Goal: Transaction & Acquisition: Subscribe to service/newsletter

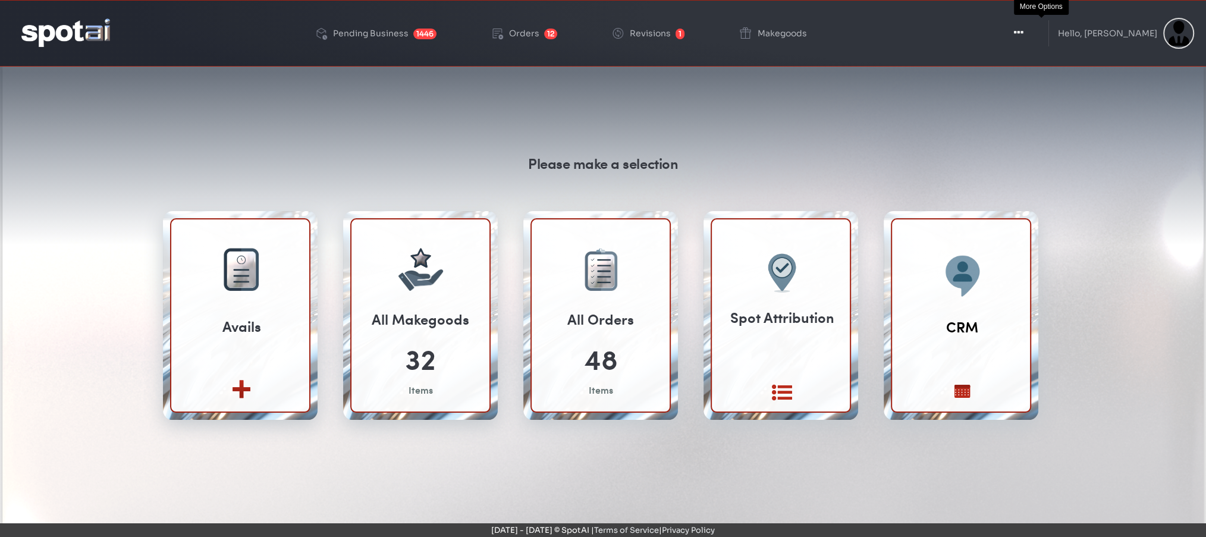
click at [1023, 35] on icon "button" at bounding box center [1019, 33] width 10 height 12
click at [1031, 38] on button "Toggle Dropdown" at bounding box center [1019, 33] width 36 height 30
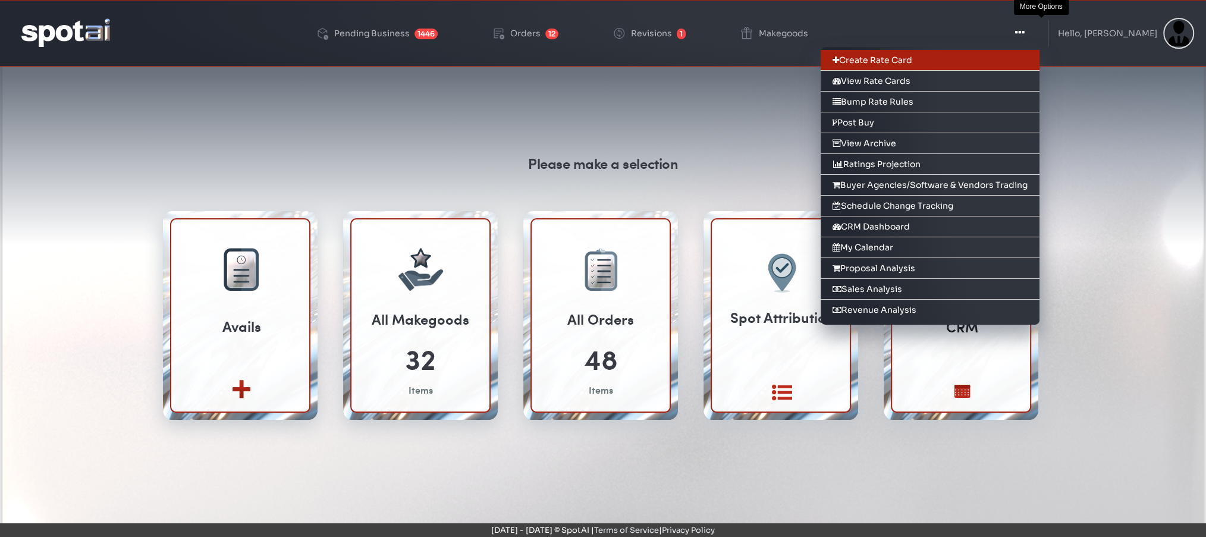
click at [930, 61] on link "Create Rate Card" at bounding box center [930, 60] width 219 height 21
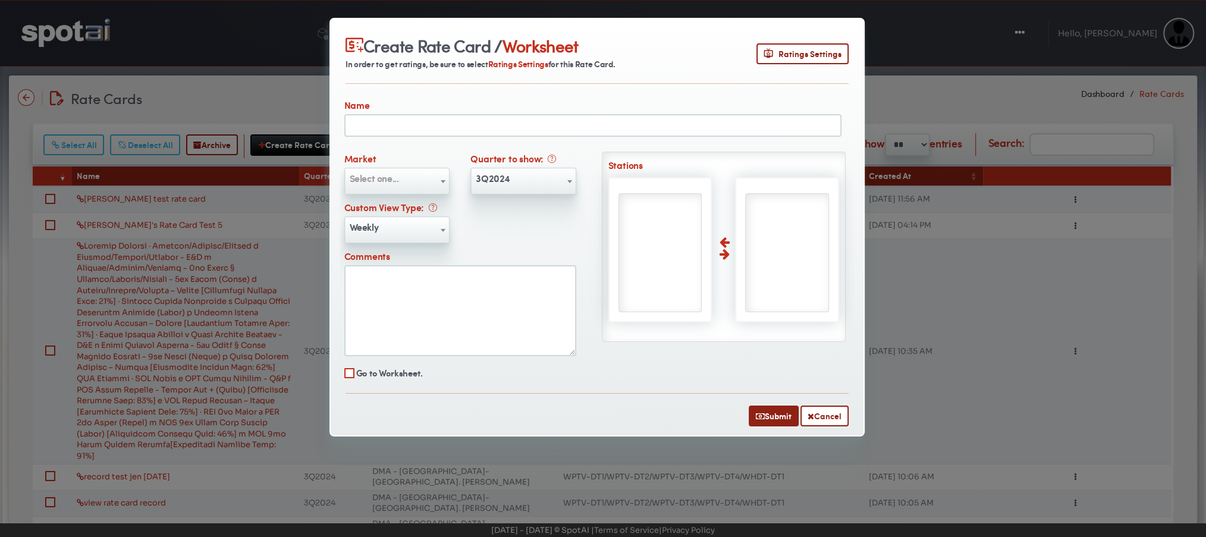
click at [521, 125] on input "text" at bounding box center [592, 125] width 497 height 23
type input "**********"
click at [421, 179] on span "Select one..." at bounding box center [397, 178] width 104 height 19
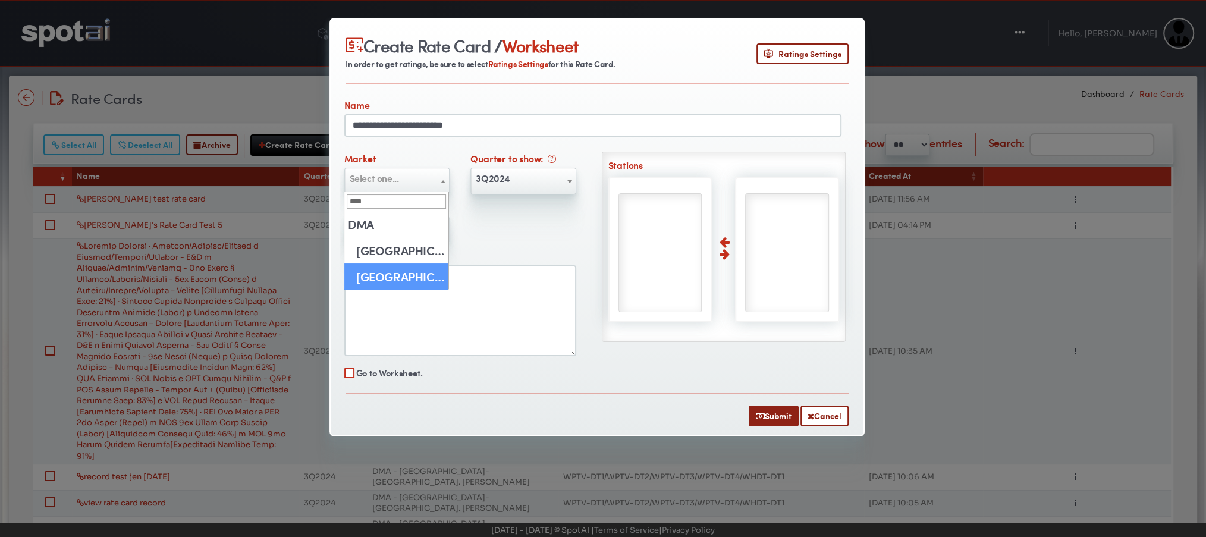
type input "****"
select select "**"
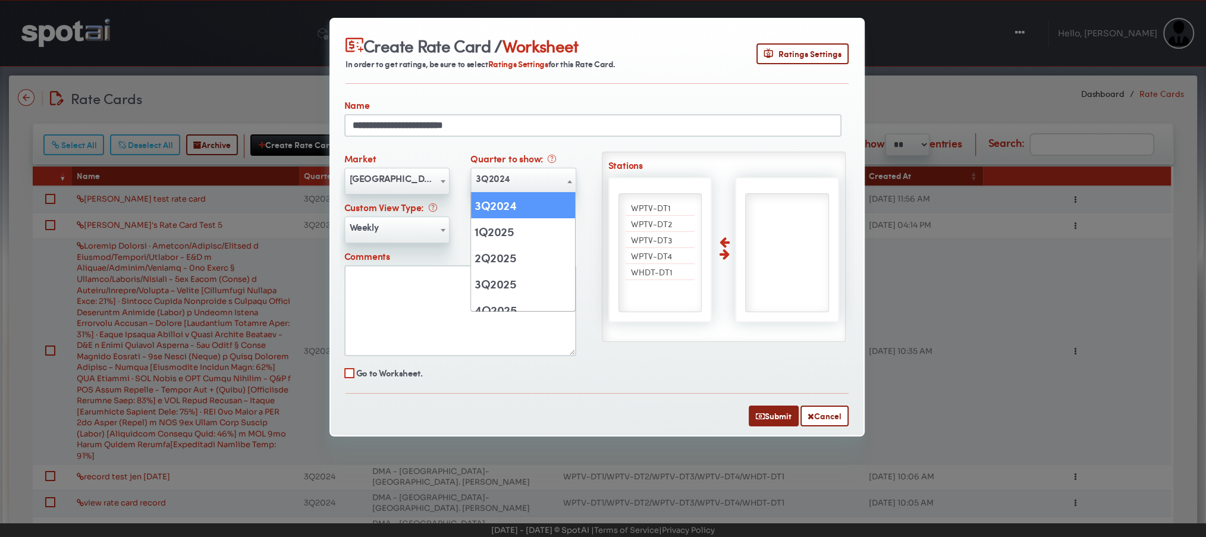
click at [526, 180] on span "3Q2024" at bounding box center [523, 178] width 104 height 19
select select "******"
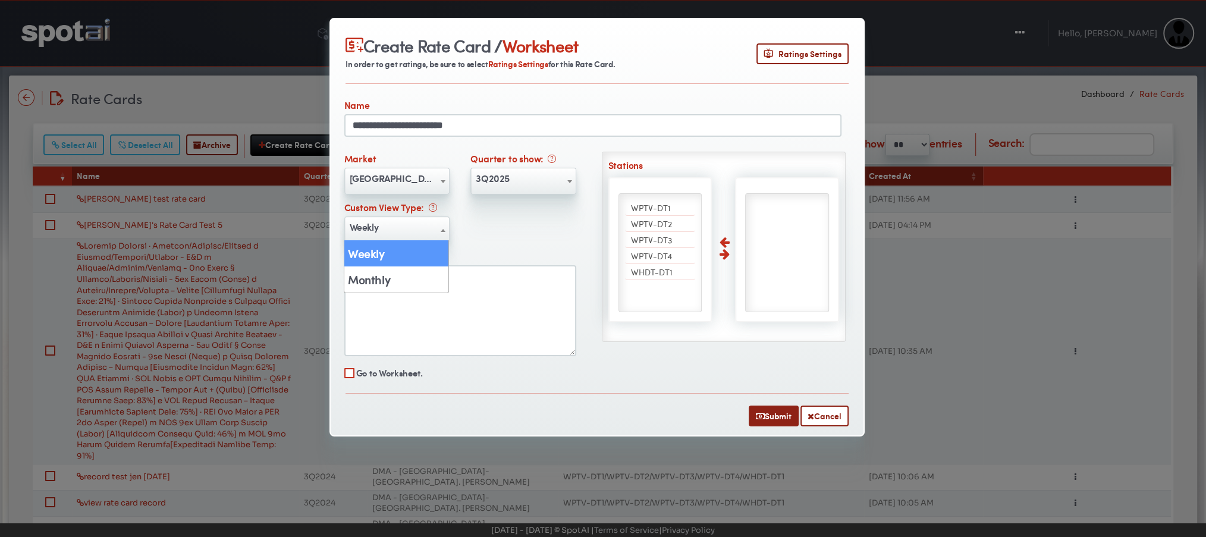
click at [382, 226] on span "Weekly" at bounding box center [397, 227] width 104 height 19
click at [649, 205] on span "WPTV-DT1" at bounding box center [651, 208] width 40 height 12
select select "****"
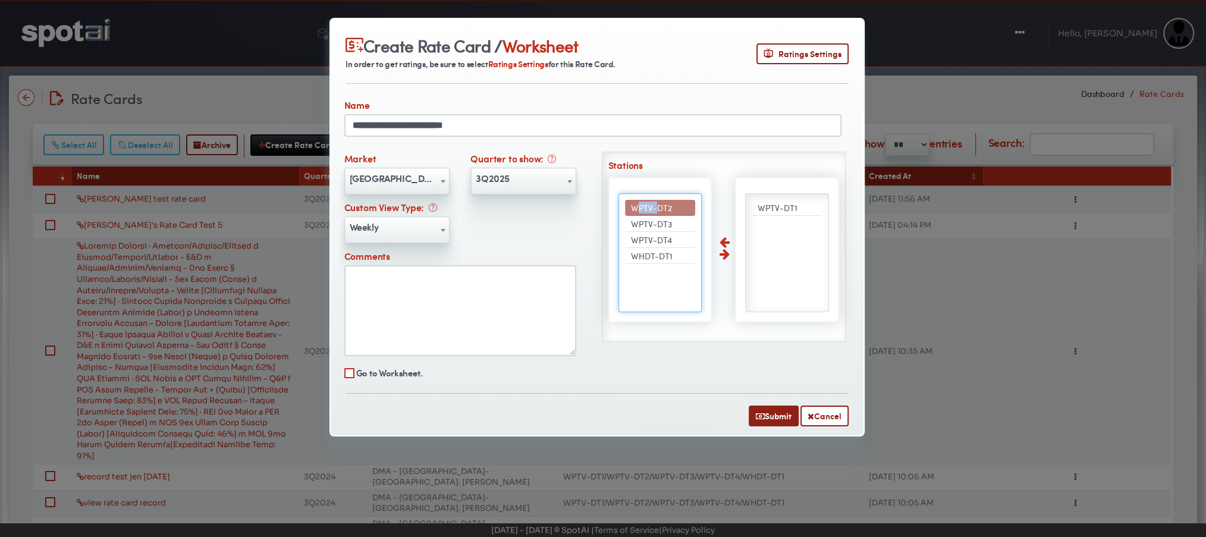
click at [649, 205] on span "WPTV-DT2" at bounding box center [651, 208] width 41 height 12
click at [649, 218] on span "WPTV-DT3" at bounding box center [651, 224] width 41 height 12
click at [649, 205] on span "WPTV-DT4" at bounding box center [651, 208] width 41 height 12
click at [649, 205] on span "WHDT-DT1" at bounding box center [652, 208] width 42 height 12
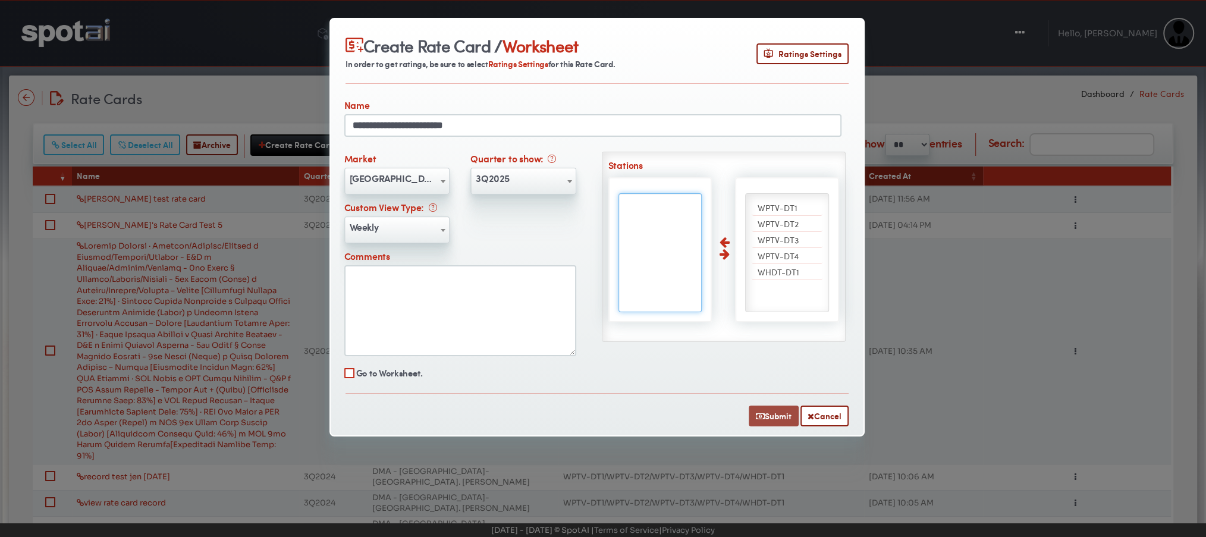
click at [764, 407] on button "Submit" at bounding box center [774, 416] width 50 height 21
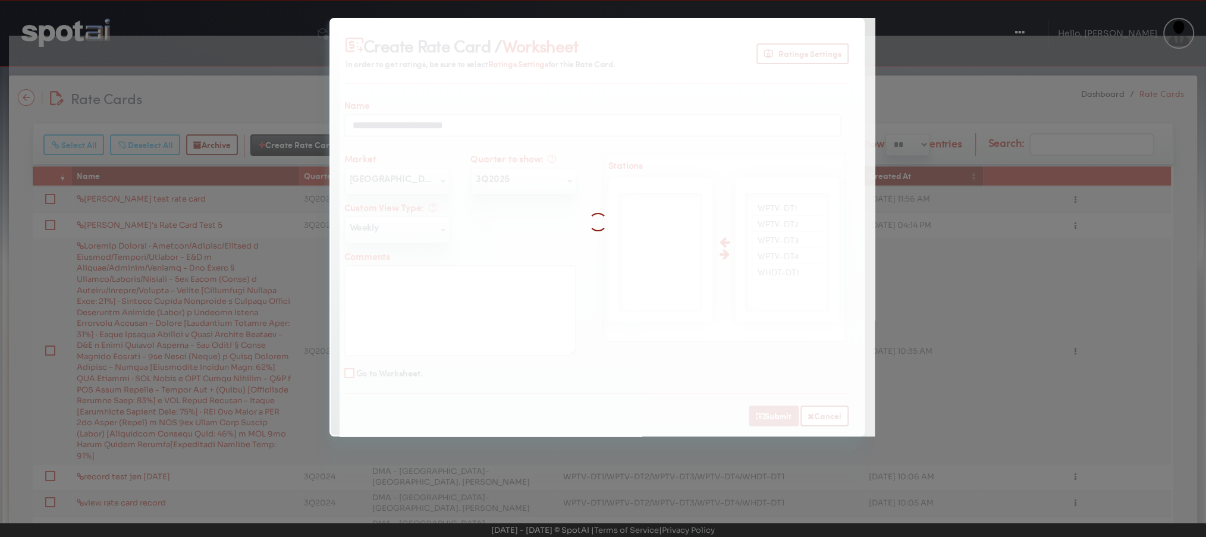
select select
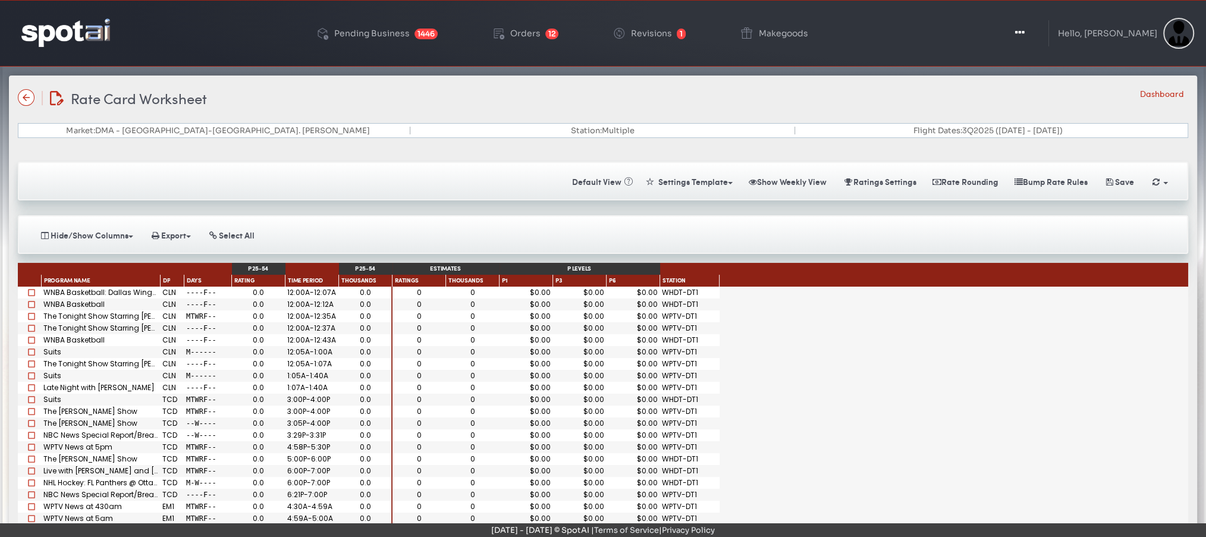
click at [64, 33] on img at bounding box center [65, 32] width 89 height 28
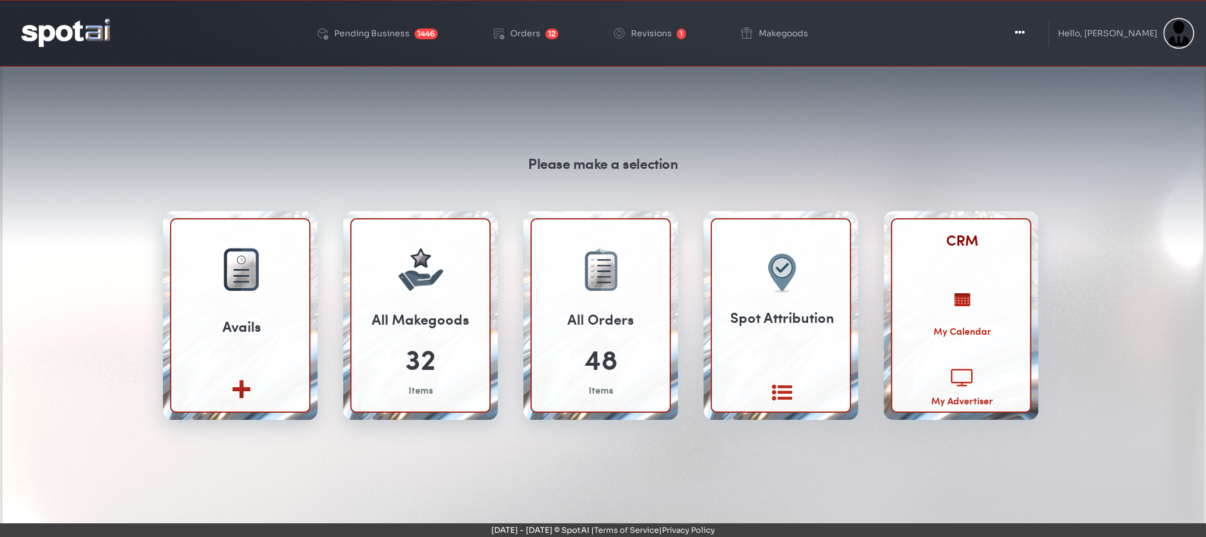
click at [963, 237] on link "CRM" at bounding box center [962, 240] width 32 height 21
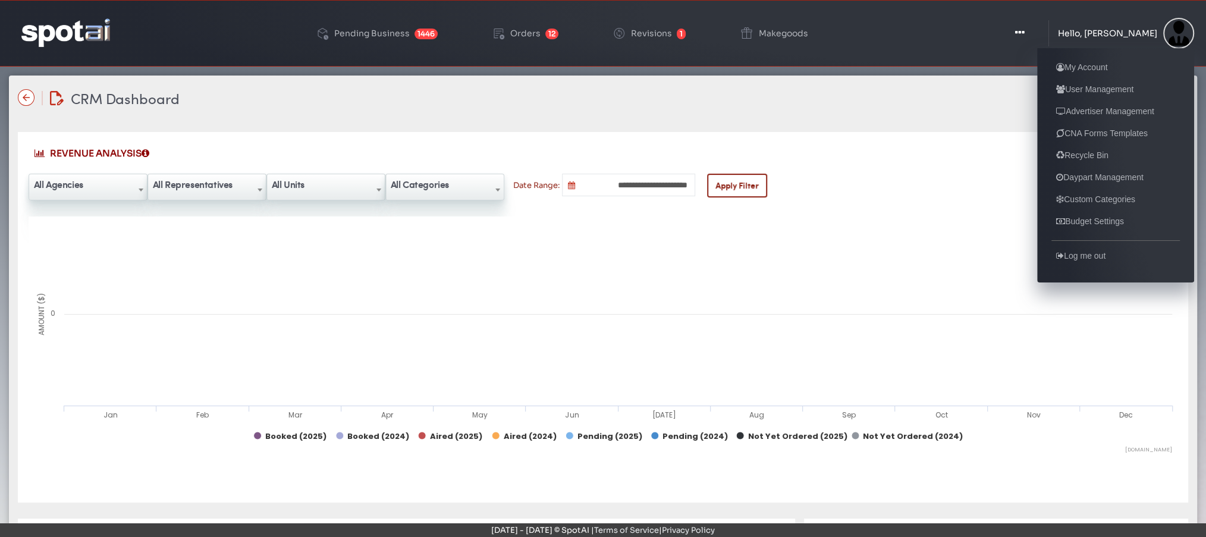
click at [1129, 36] on div "Hello, [PERSON_NAME]" at bounding box center [1107, 33] width 99 height 8
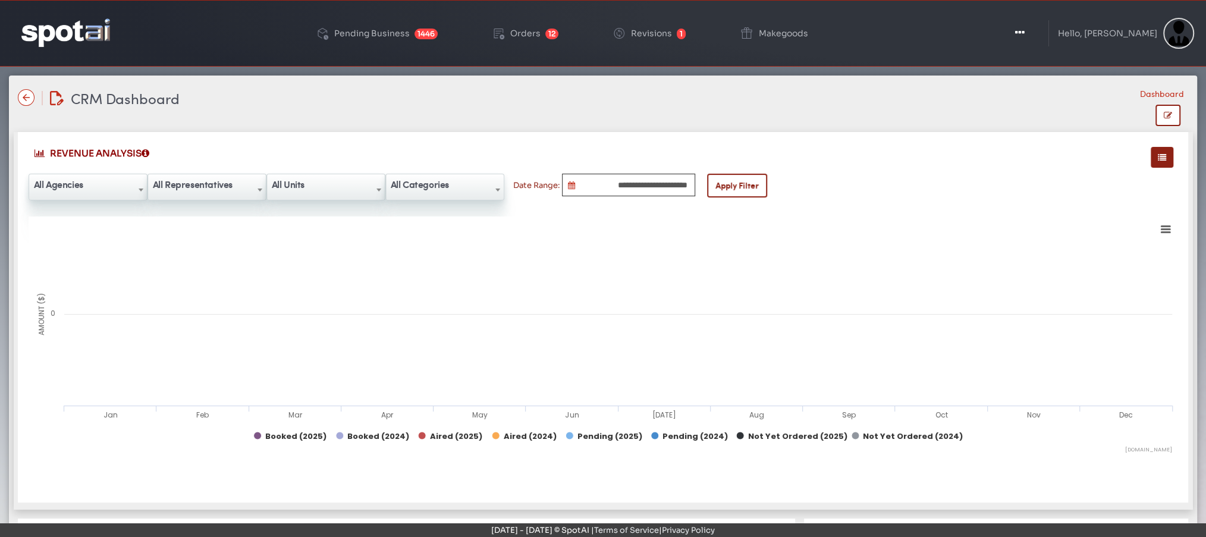
type input "**********"
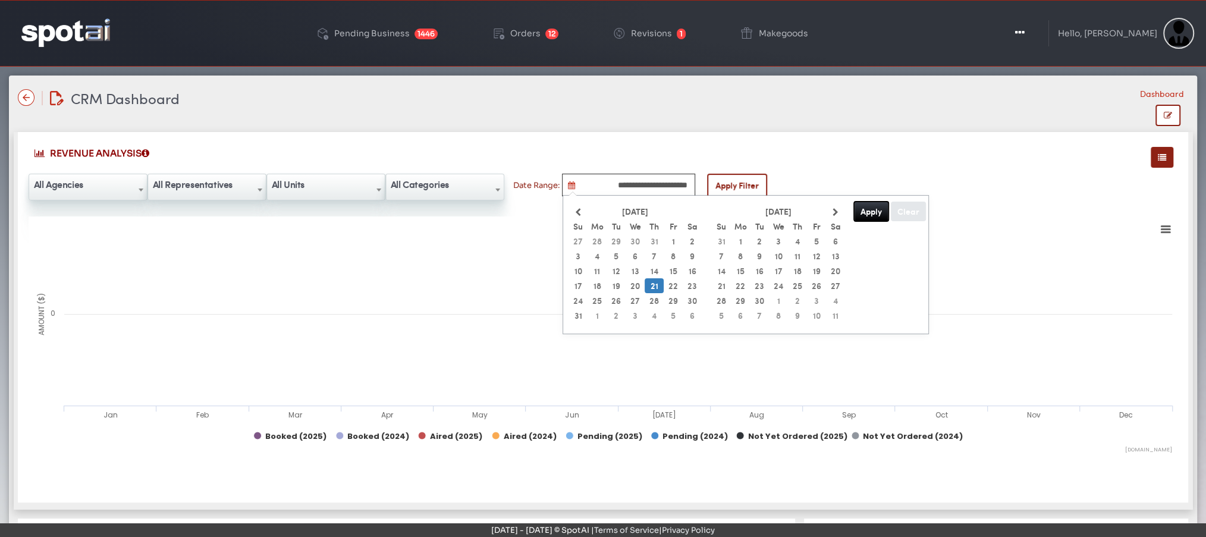
click at [624, 182] on input "**********" at bounding box center [628, 185] width 133 height 23
click at [70, 187] on span "All Agencies" at bounding box center [88, 184] width 118 height 19
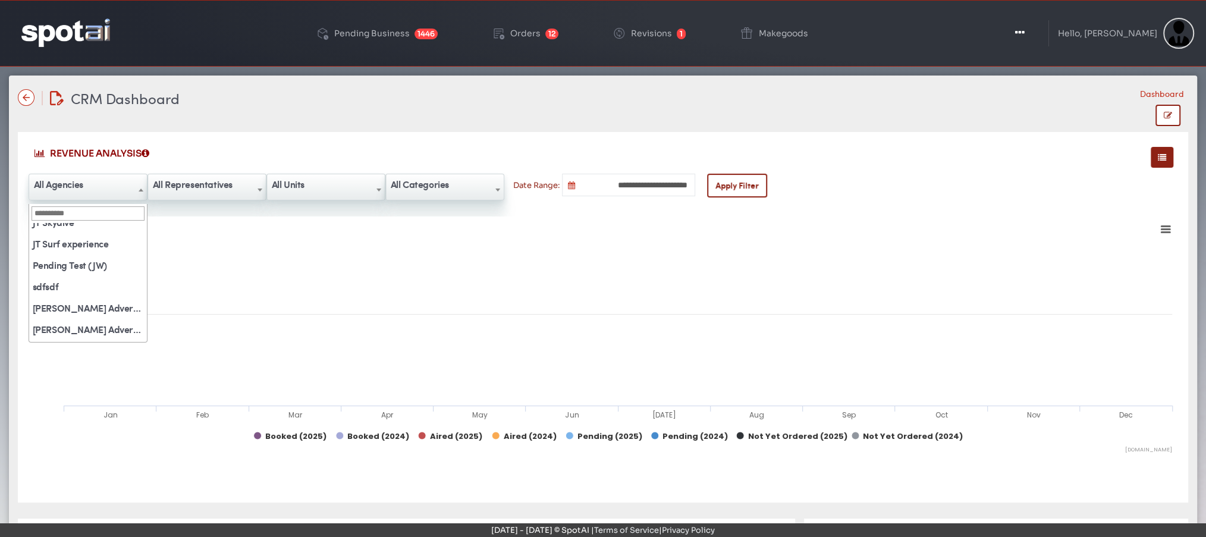
scroll to position [306, 0]
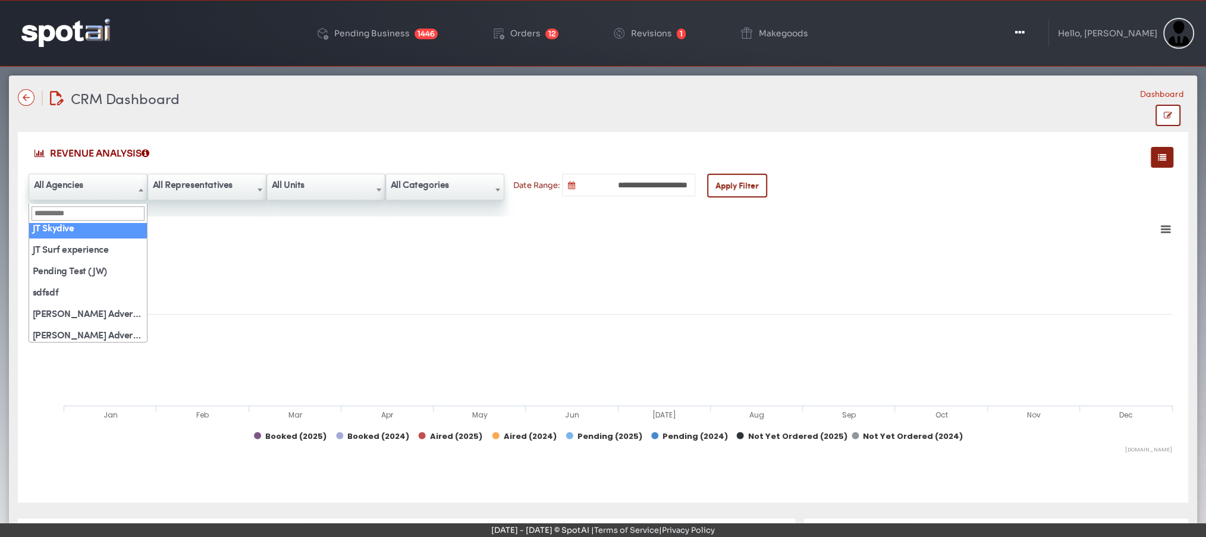
select select "**"
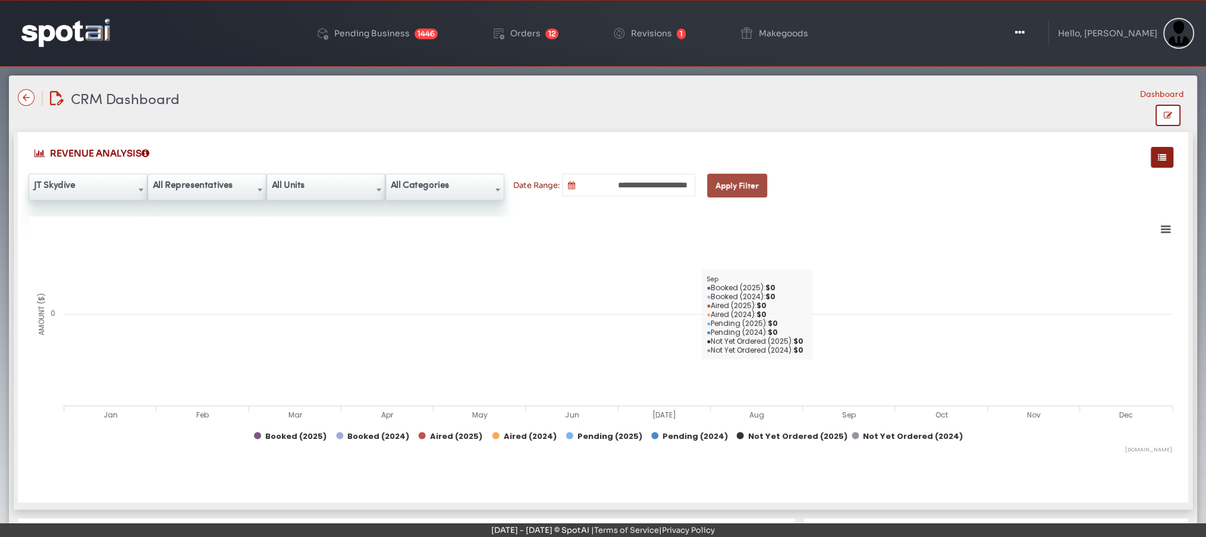
click at [728, 181] on button "Apply Filter" at bounding box center [737, 186] width 60 height 24
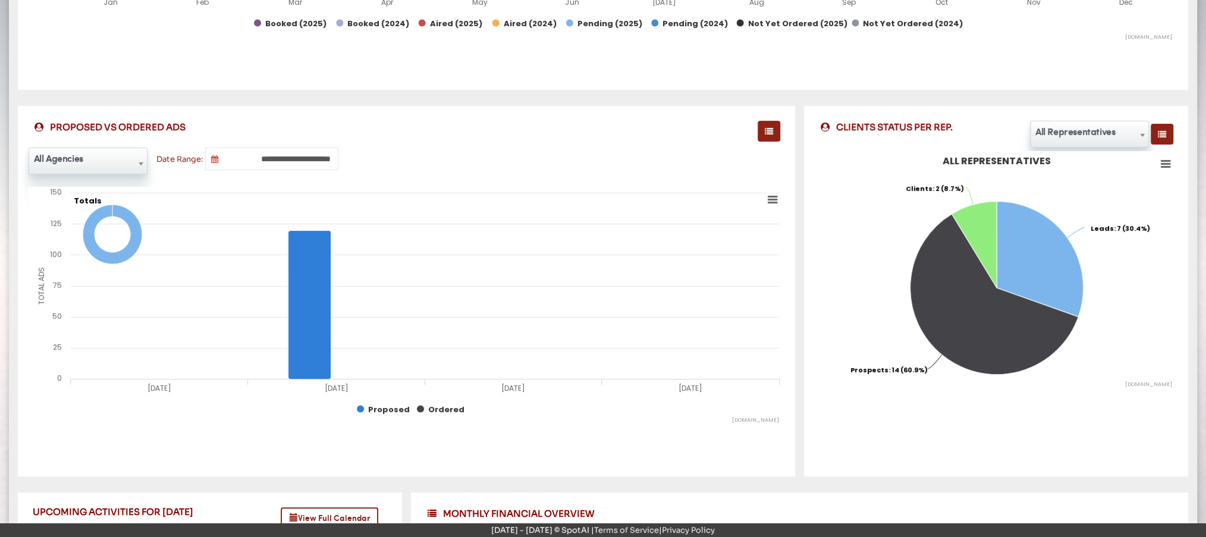
scroll to position [383, 0]
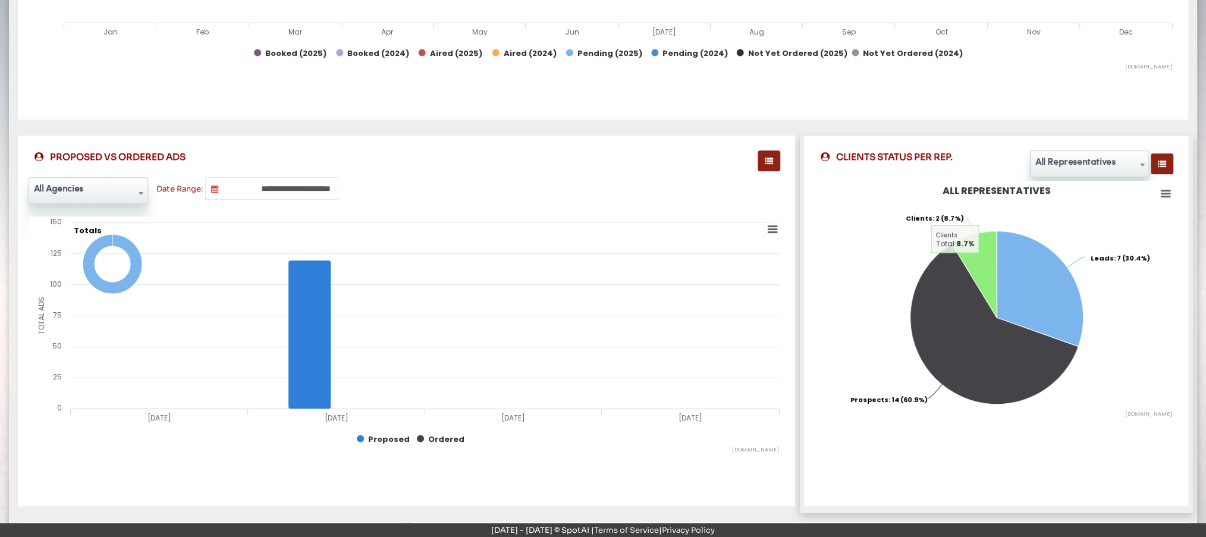
drag, startPoint x: 900, startPoint y: 219, endPoint x: 975, endPoint y: 209, distance: 75.6
click at [975, 209] on rect at bounding box center [996, 300] width 363 height 238
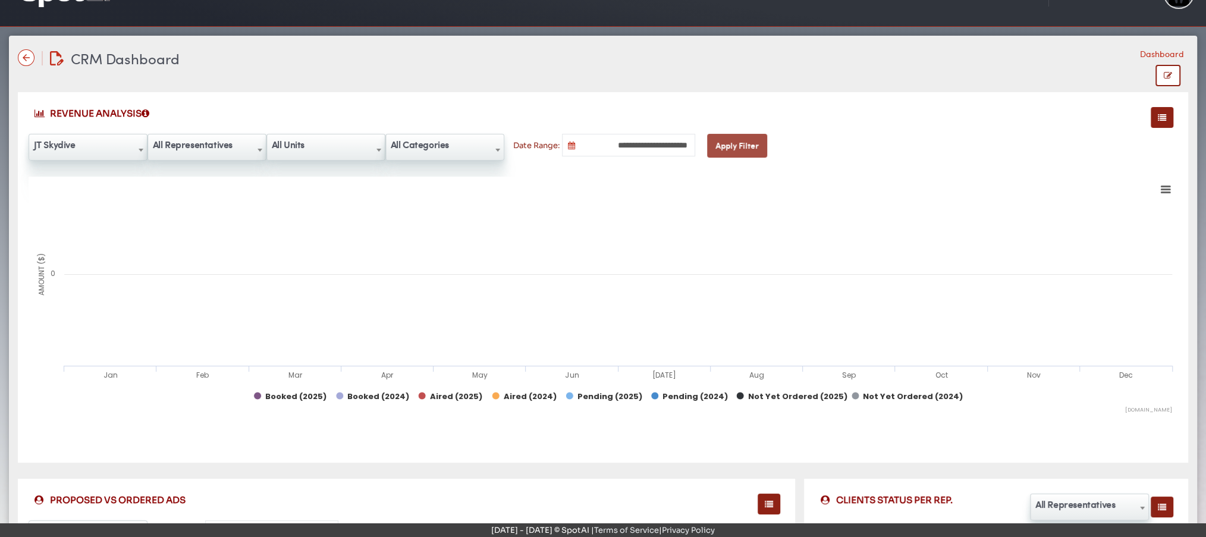
scroll to position [14, 0]
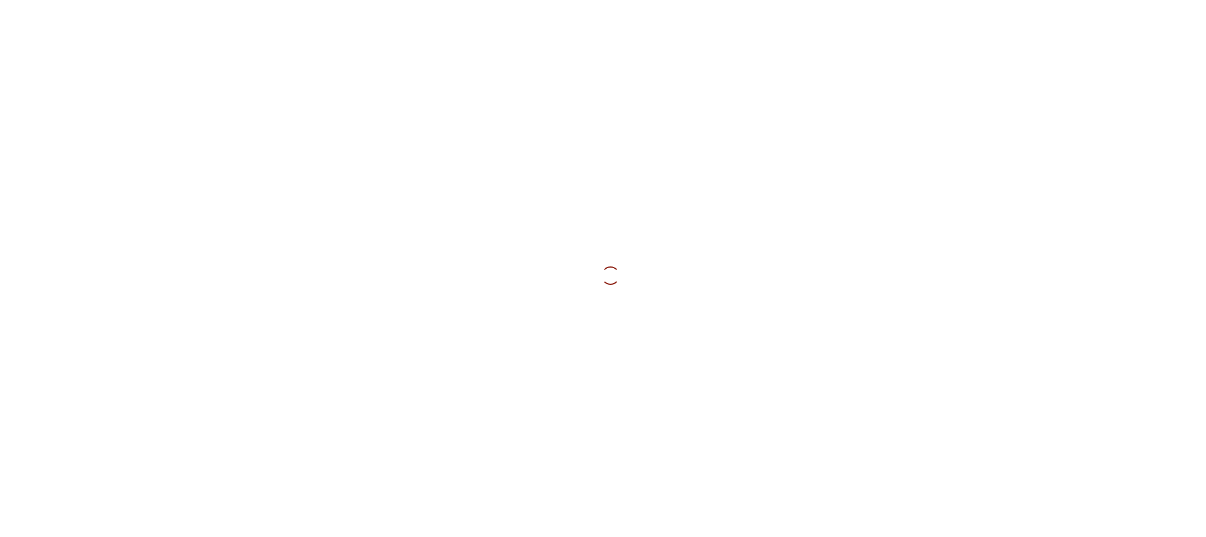
scroll to position [14, 0]
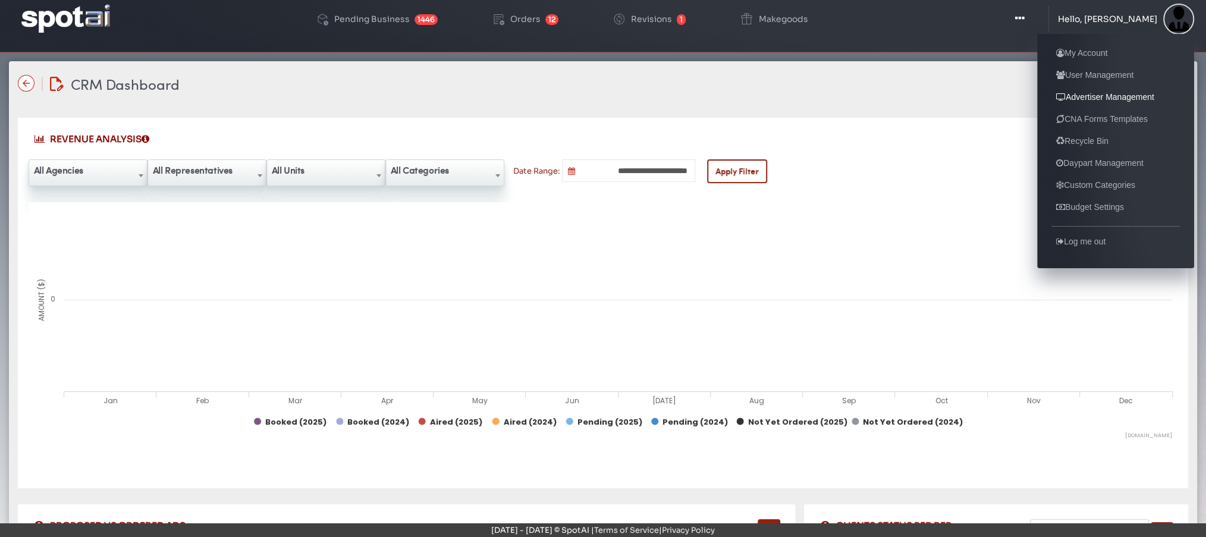
click at [1086, 99] on link "Advertiser Management" at bounding box center [1105, 97] width 108 height 14
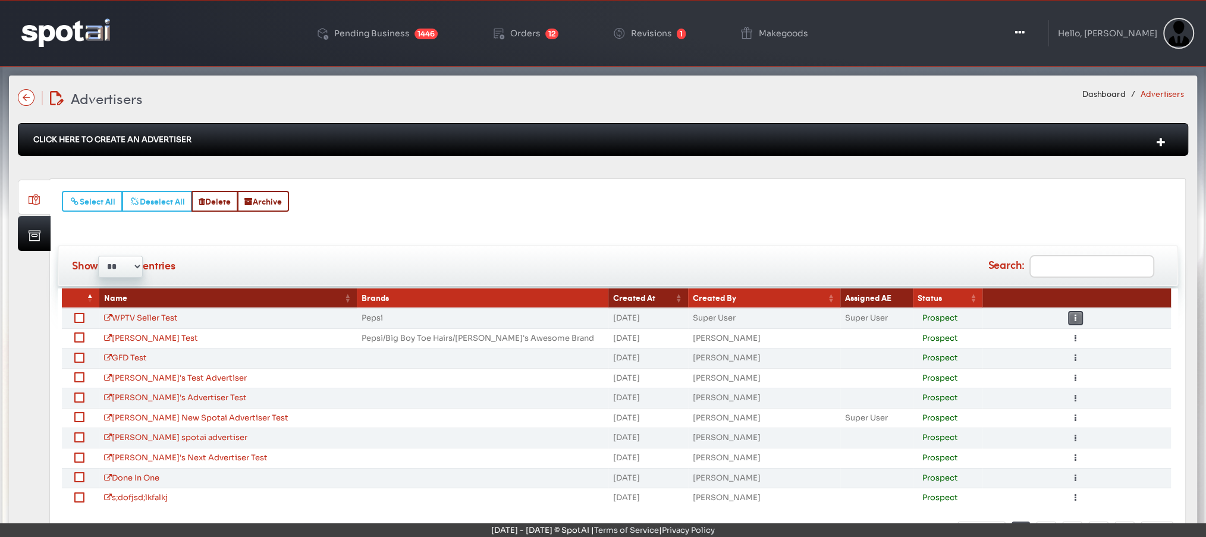
click at [1075, 316] on icon "button" at bounding box center [1076, 318] width 2 height 8
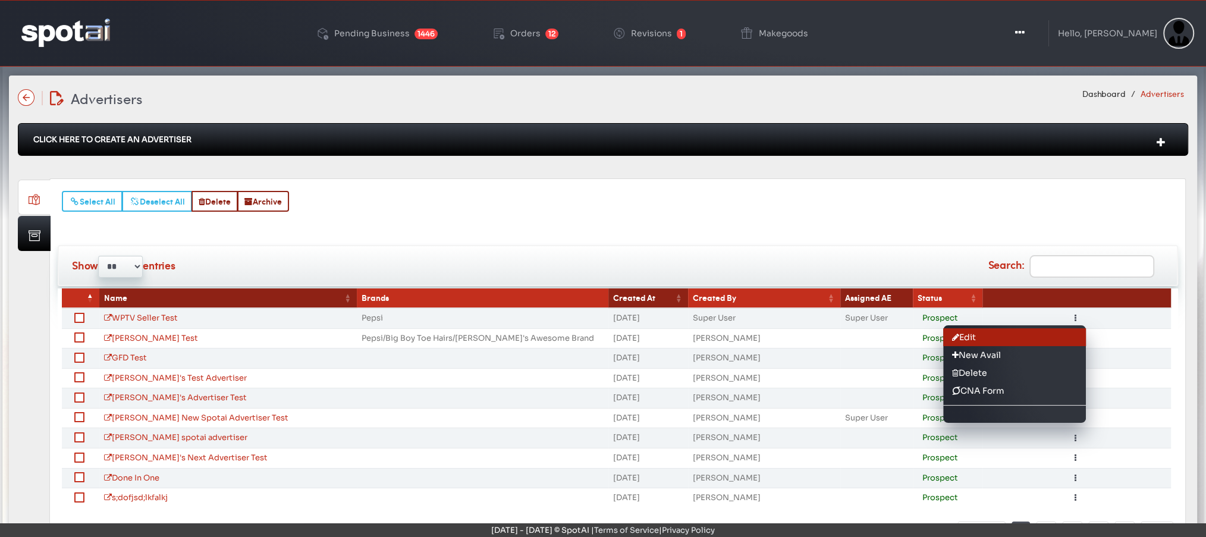
click at [976, 335] on link "Edit" at bounding box center [1014, 337] width 143 height 18
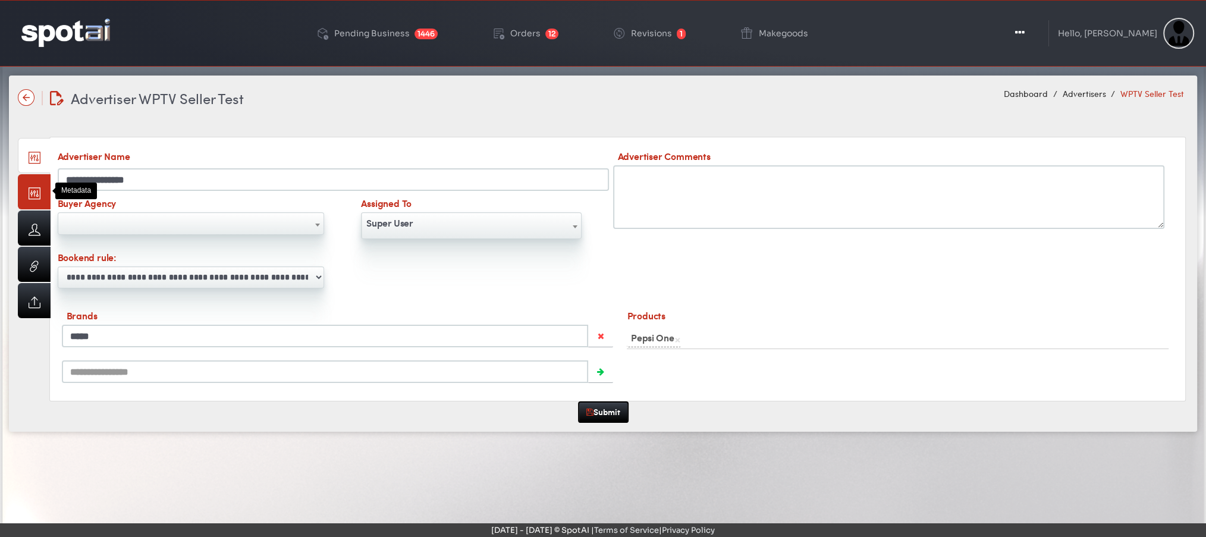
click at [30, 194] on link at bounding box center [34, 191] width 33 height 35
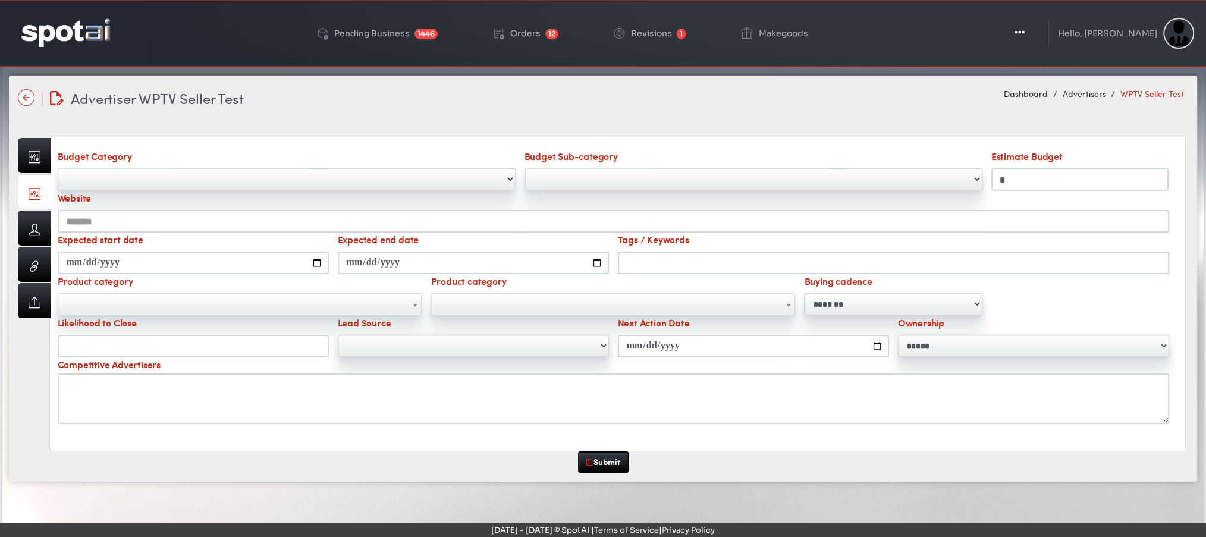
click at [1051, 182] on input "*" at bounding box center [1080, 179] width 178 height 23
type input "******"
click at [225, 340] on input "Likelihood to Close" at bounding box center [193, 346] width 271 height 23
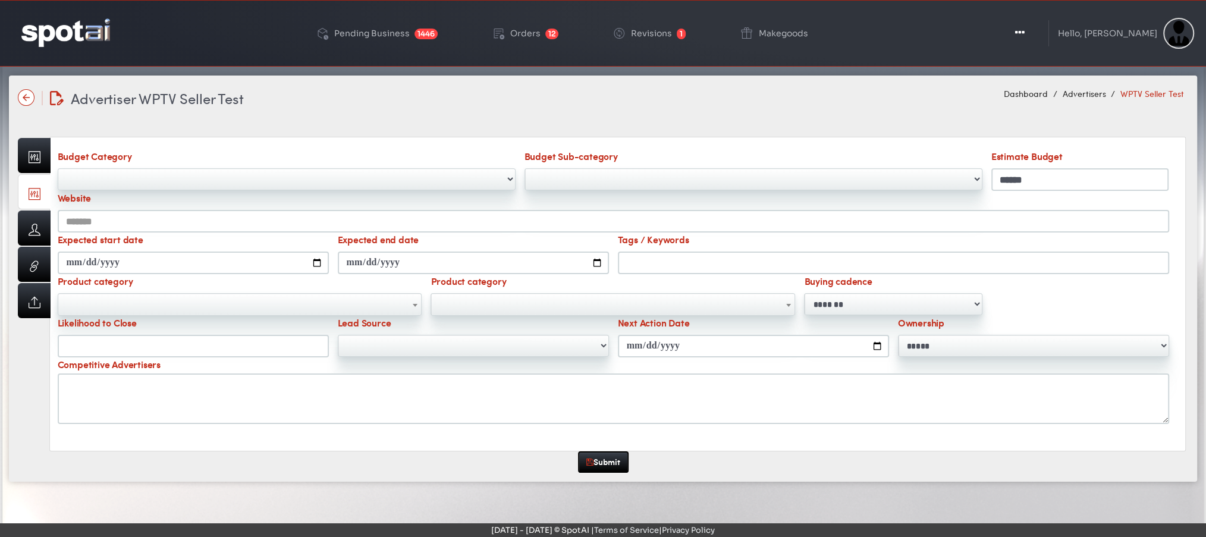
type input "**"
click at [1054, 175] on input "******" at bounding box center [1080, 179] width 178 height 23
drag, startPoint x: 1054, startPoint y: 175, endPoint x: 958, endPoint y: 172, distance: 95.8
click at [958, 172] on div "**********" at bounding box center [613, 170] width 1120 height 42
click at [107, 338] on input "**" at bounding box center [193, 346] width 271 height 23
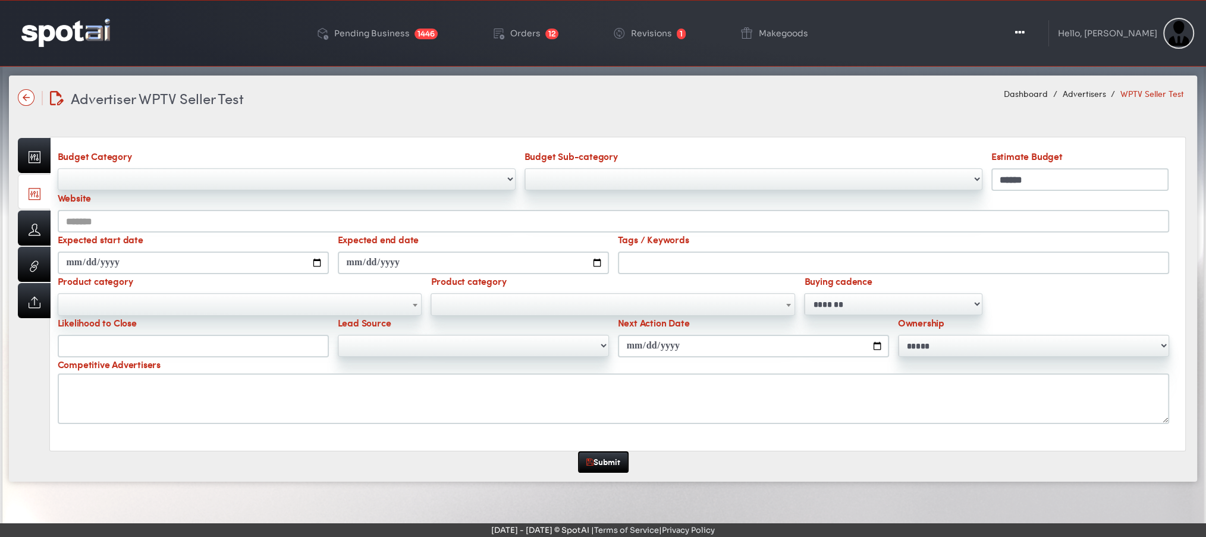
click at [60, 34] on img at bounding box center [65, 32] width 89 height 28
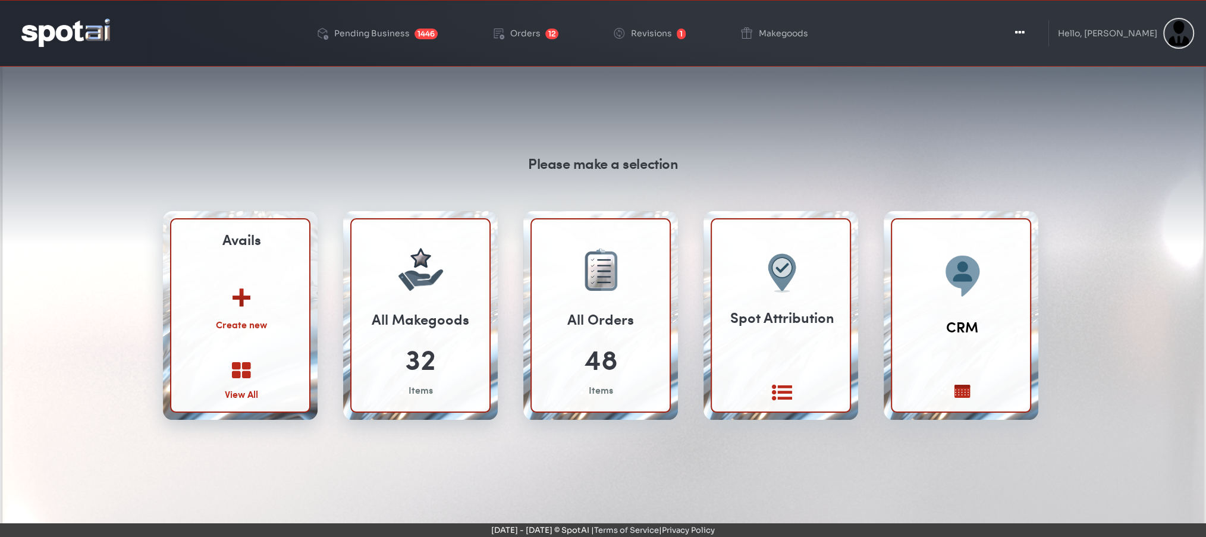
click at [240, 387] on div "View All" at bounding box center [241, 394] width 33 height 14
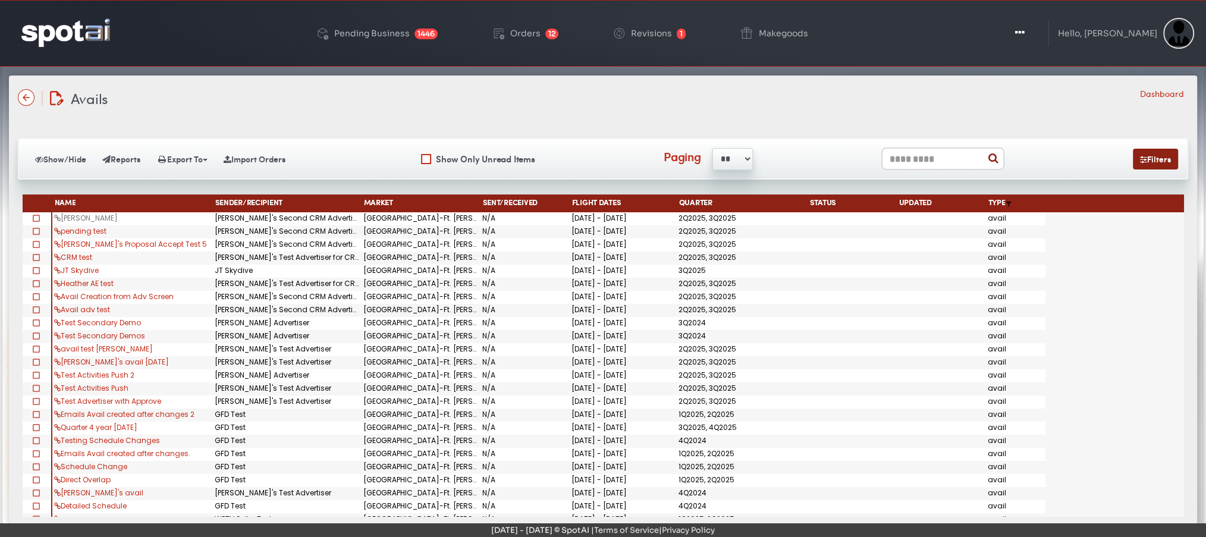
click at [76, 215] on link "[PERSON_NAME]" at bounding box center [86, 218] width 64 height 10
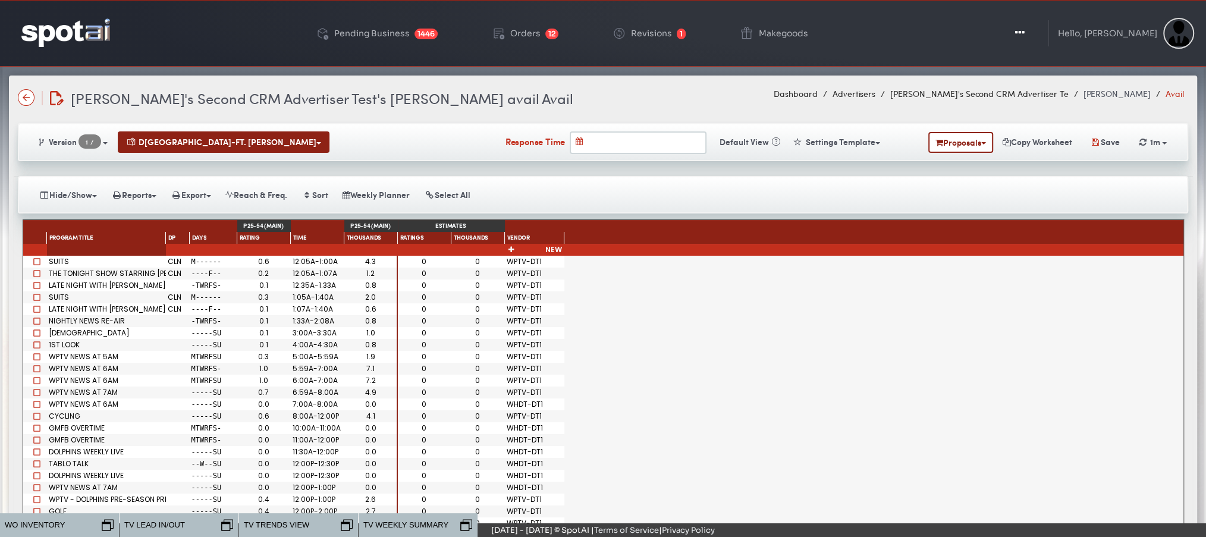
click at [944, 128] on div "Version 1 / 1 New WEST PALM BEACH-FT. PIERCE DMA" at bounding box center [603, 142] width 1170 height 38
click at [951, 142] on button "Proposals" at bounding box center [960, 142] width 65 height 21
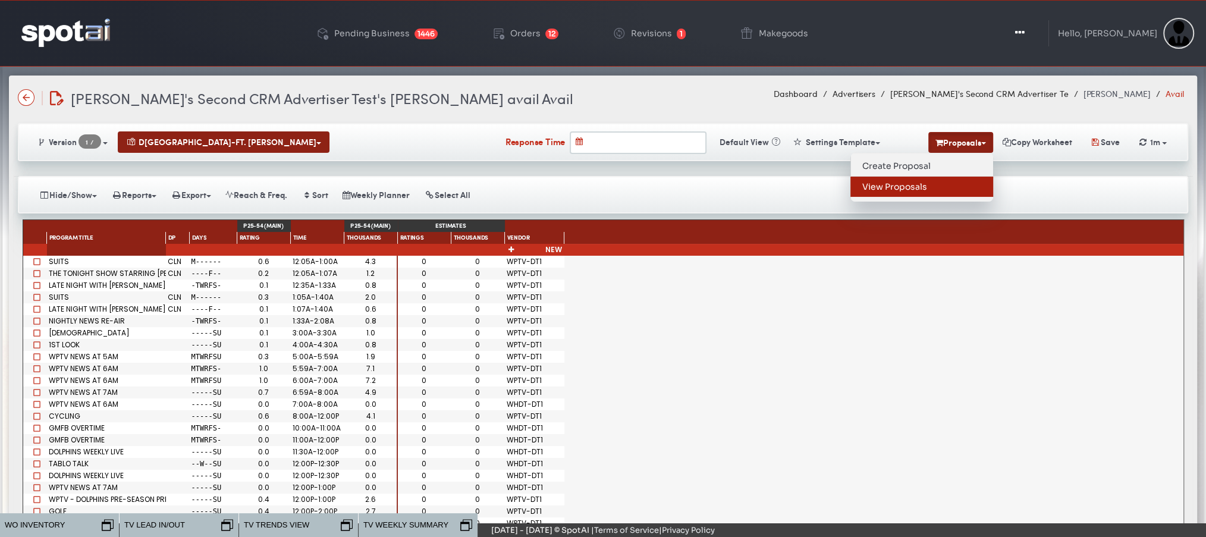
click at [863, 186] on link "View Proposals" at bounding box center [921, 187] width 143 height 20
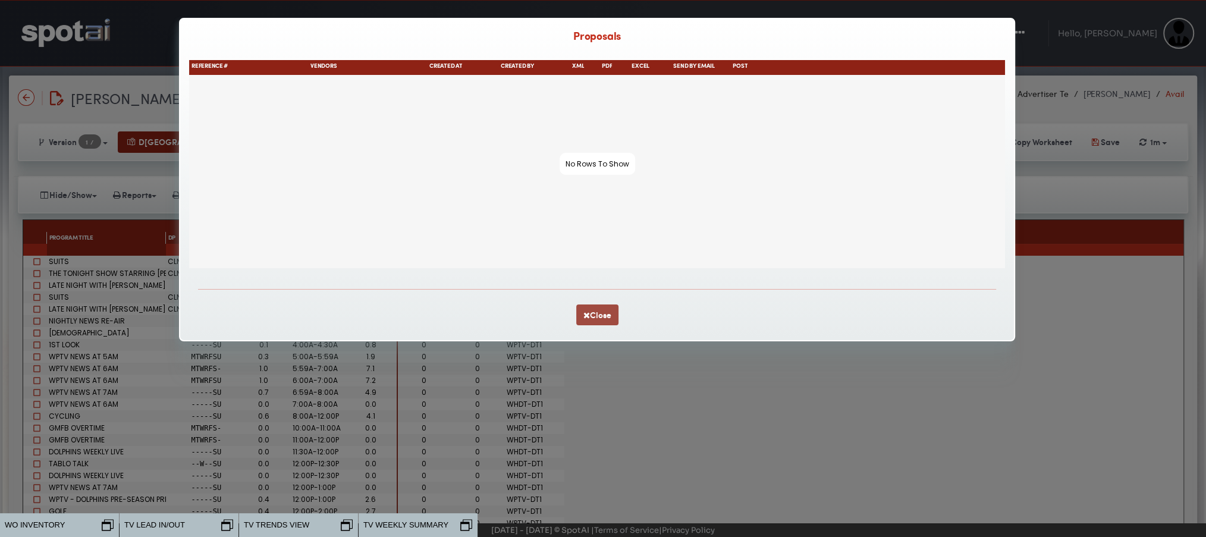
click at [593, 316] on button "Close" at bounding box center [597, 314] width 42 height 21
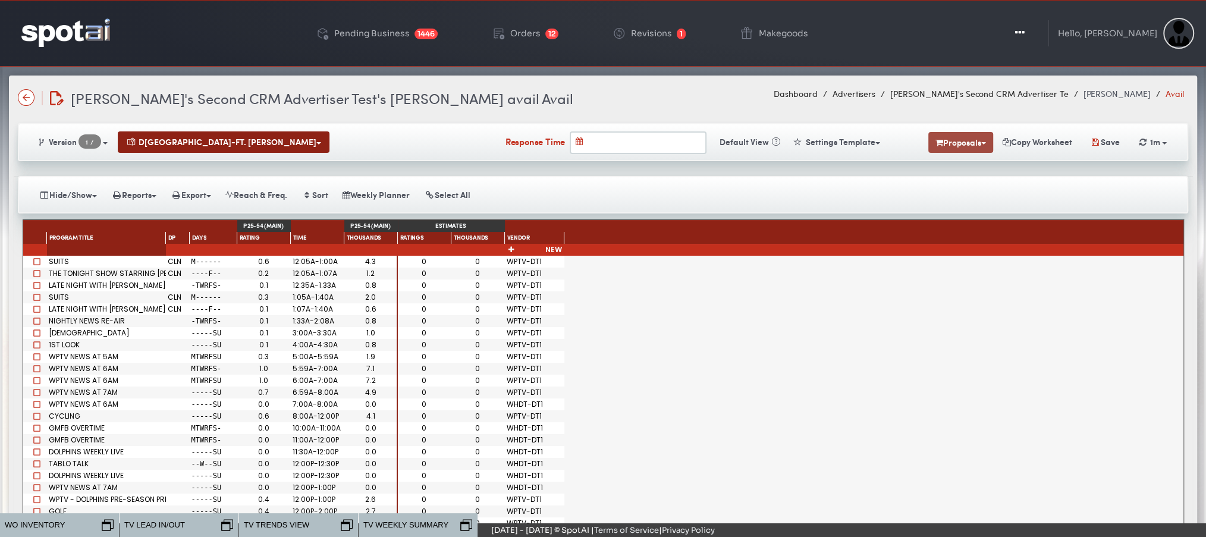
click at [972, 143] on button "Proposals" at bounding box center [960, 142] width 65 height 21
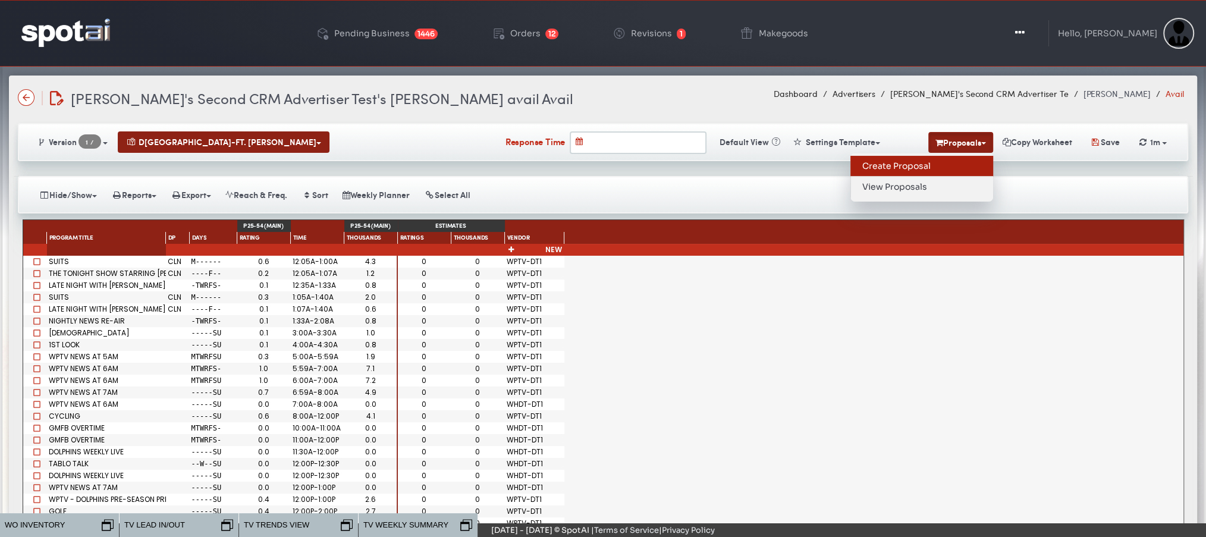
click at [897, 161] on link "Create Proposal" at bounding box center [921, 166] width 143 height 21
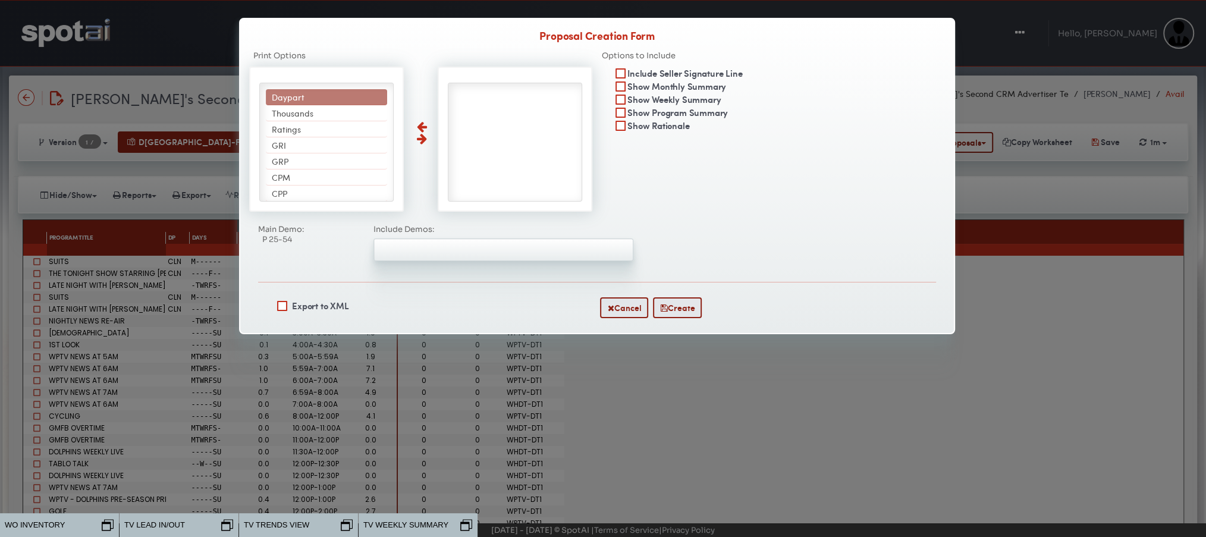
click at [317, 102] on li "Daypart" at bounding box center [326, 97] width 121 height 16
select select "*******"
click at [317, 102] on li "Thousands" at bounding box center [326, 97] width 121 height 16
click at [317, 102] on li "Ratings" at bounding box center [326, 97] width 121 height 16
click at [317, 102] on li "GRI" at bounding box center [326, 97] width 121 height 16
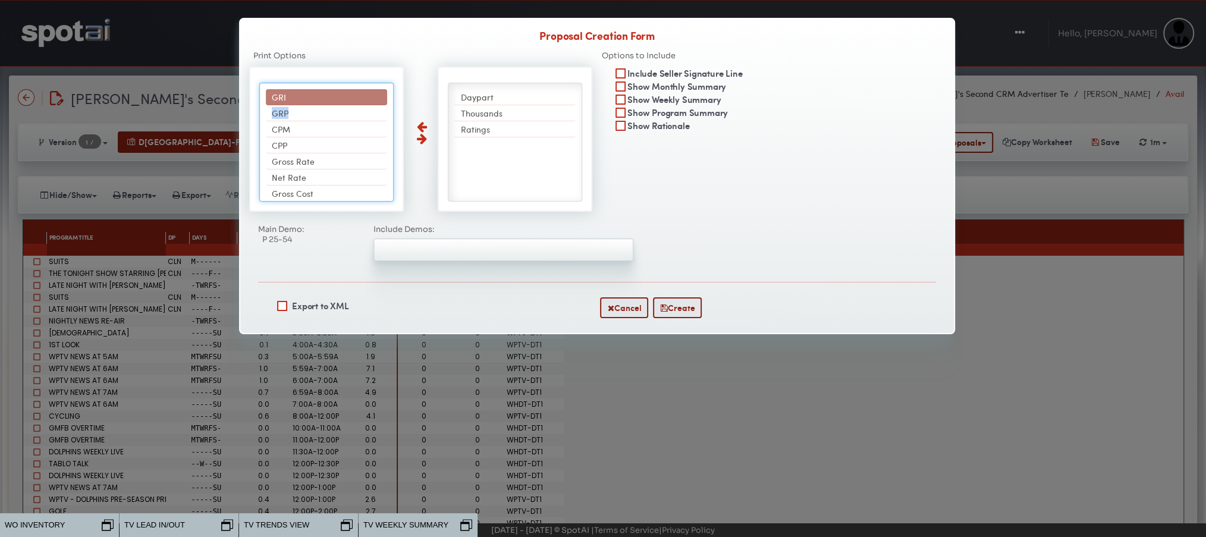
click at [317, 105] on li "GRP" at bounding box center [326, 113] width 121 height 16
click at [317, 102] on li "CPM" at bounding box center [326, 97] width 121 height 16
click at [317, 102] on li "CPP" at bounding box center [326, 97] width 121 height 16
click at [317, 102] on li "Gross Rate" at bounding box center [326, 97] width 121 height 16
click at [317, 105] on li "Net Rate" at bounding box center [326, 113] width 121 height 16
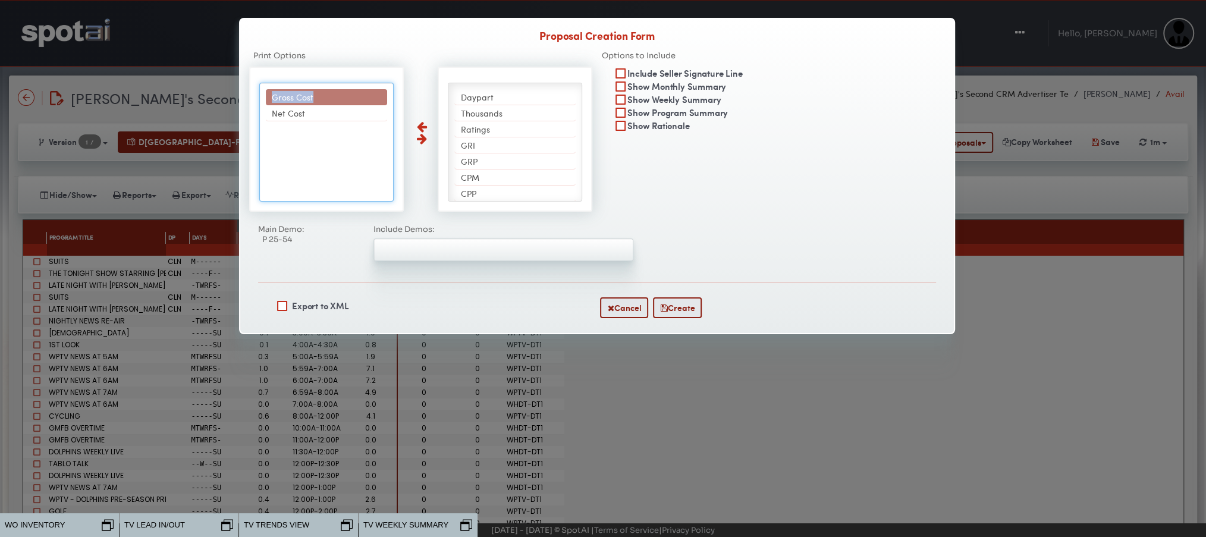
click at [317, 102] on li "Gross Cost" at bounding box center [326, 97] width 121 height 16
click at [317, 102] on li "Net Cost" at bounding box center [326, 97] width 121 height 16
click at [675, 306] on button "Create" at bounding box center [677, 307] width 49 height 21
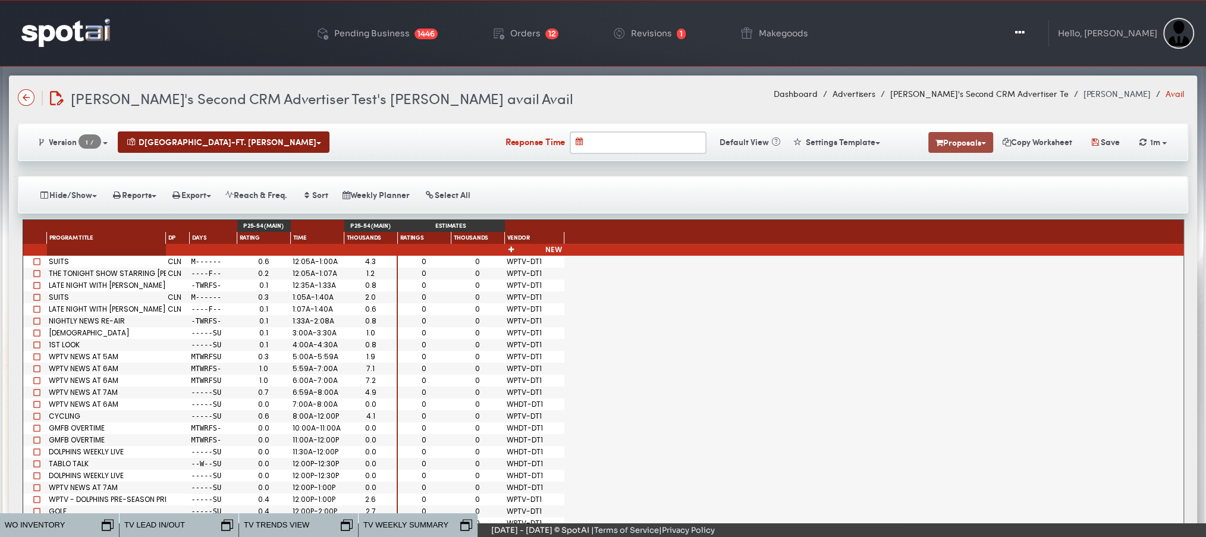
click at [952, 143] on button "Proposals" at bounding box center [960, 142] width 65 height 21
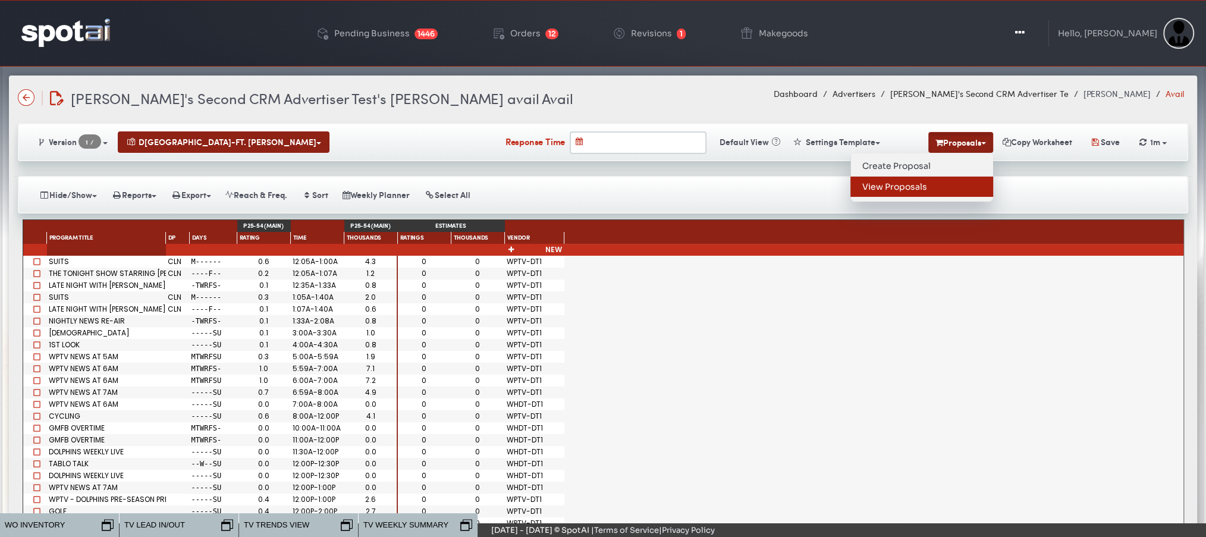
click at [902, 183] on link "View Proposals" at bounding box center [921, 187] width 143 height 20
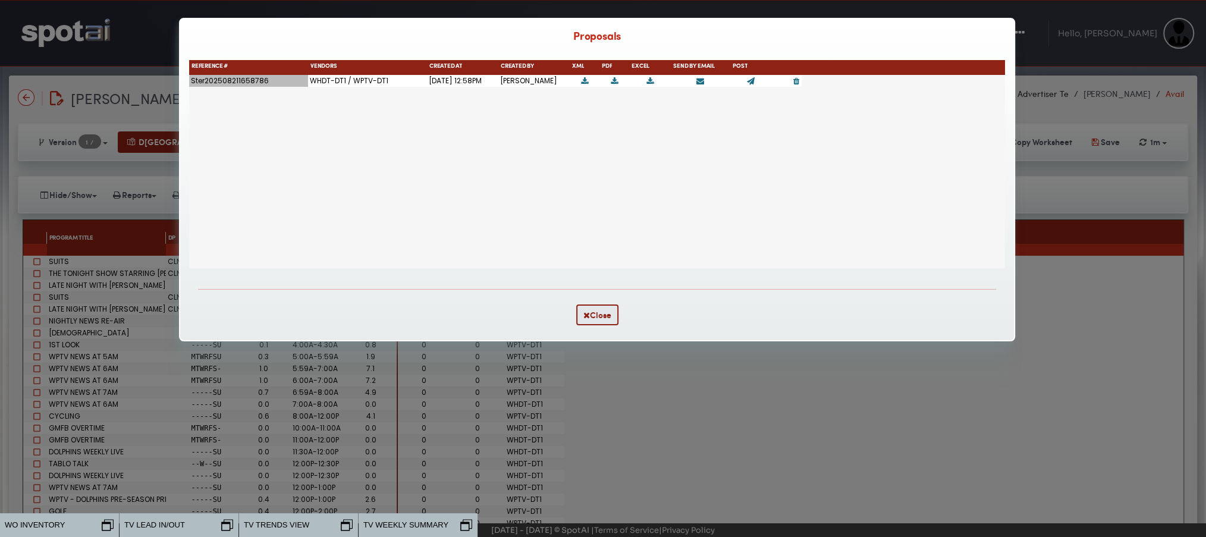
drag, startPoint x: 190, startPoint y: 82, endPoint x: 272, endPoint y: 87, distance: 82.8
click at [272, 87] on div "Ster202508211658786" at bounding box center [248, 81] width 119 height 12
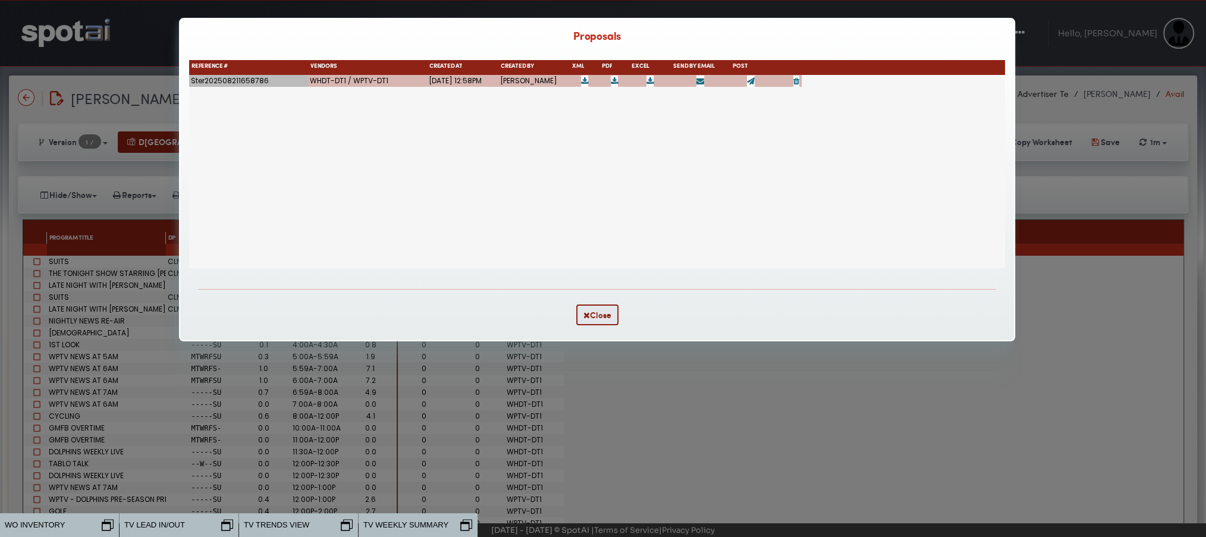
click at [344, 82] on div "WHDT-DT1 / WPTV-DT1" at bounding box center [367, 81] width 119 height 12
click at [533, 86] on div "Jen Williams" at bounding box center [533, 81] width 71 height 12
drag, startPoint x: 569, startPoint y: 71, endPoint x: 581, endPoint y: 70, distance: 12.0
click at [581, 70] on div "XML" at bounding box center [585, 67] width 30 height 15
click at [701, 81] on icon at bounding box center [700, 81] width 8 height 8
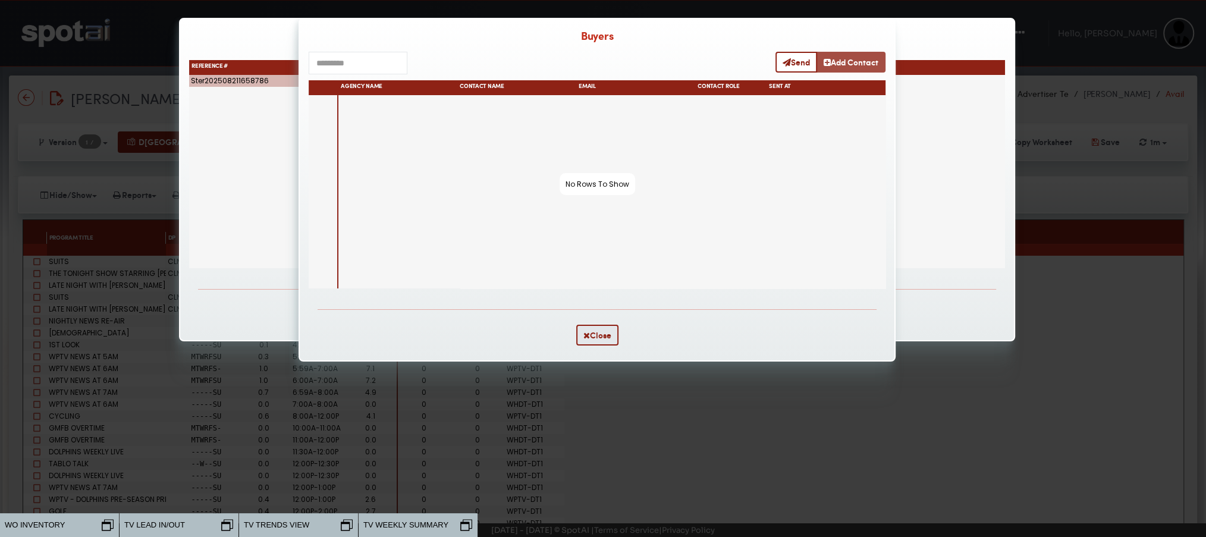
click at [837, 64] on button "Add Contact" at bounding box center [850, 62] width 69 height 21
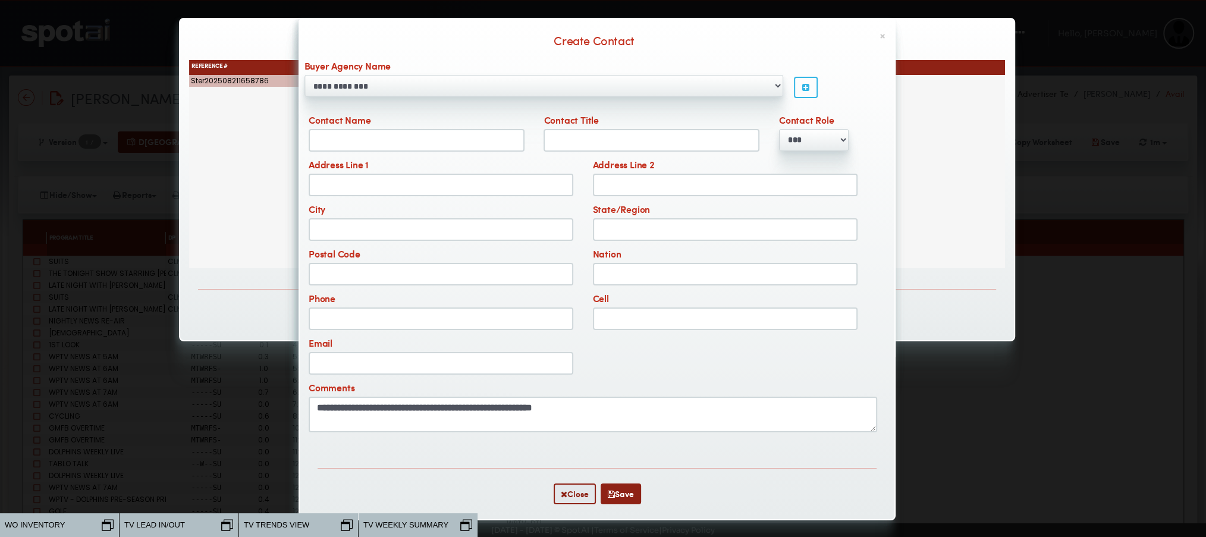
click at [417, 137] on input "Contact Name" at bounding box center [417, 140] width 216 height 23
type input "*****"
click at [419, 362] on input "Email" at bounding box center [441, 363] width 265 height 23
type input "**********"
type textarea "**********"
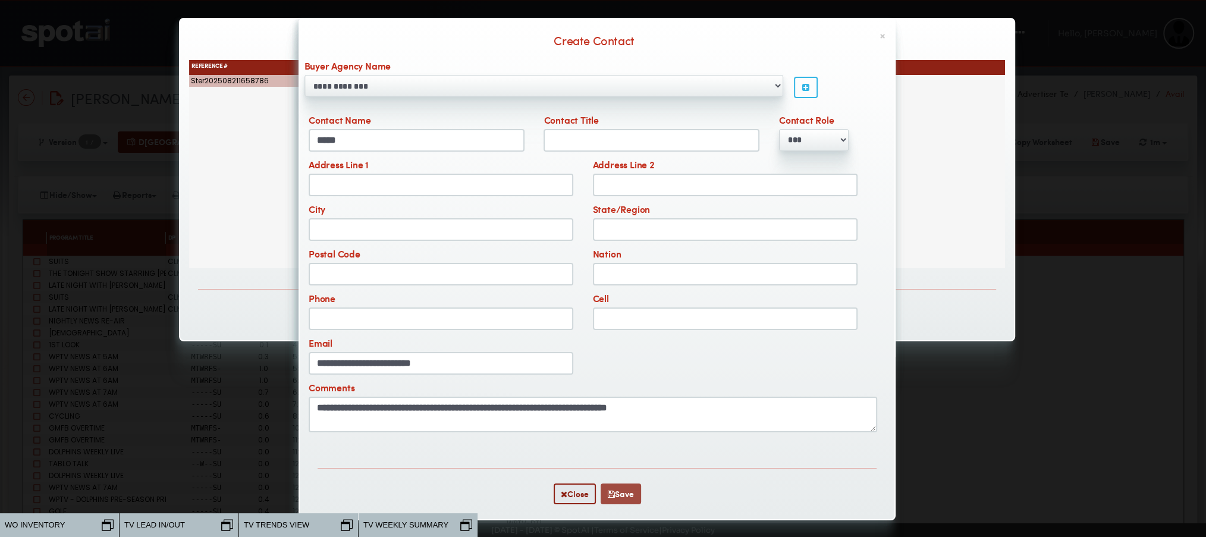
click at [622, 487] on button "Save" at bounding box center [621, 493] width 40 height 21
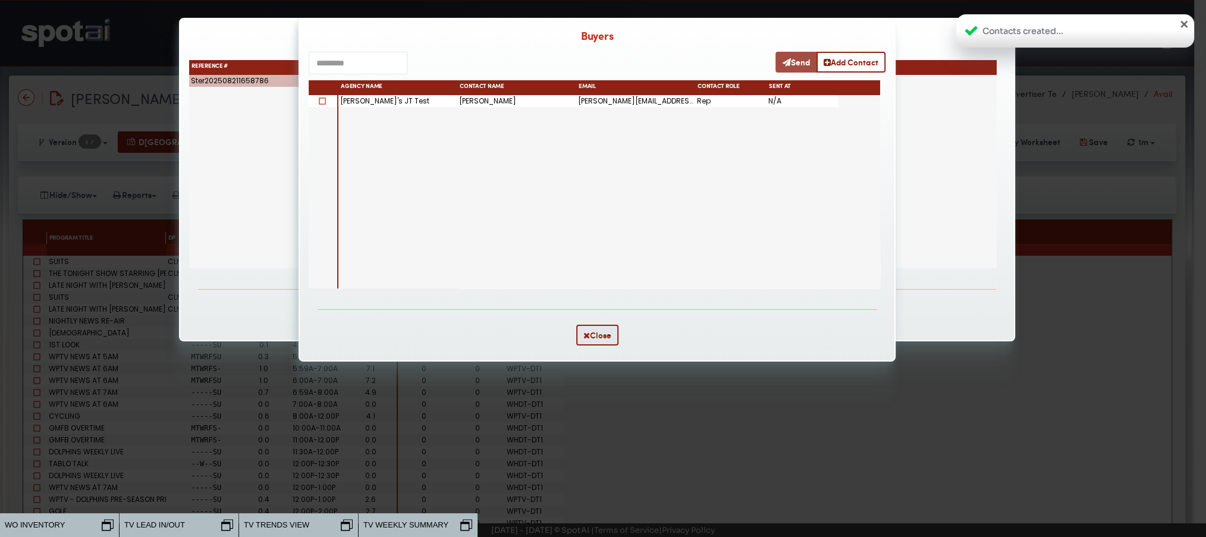
click at [783, 64] on icon "button" at bounding box center [787, 62] width 8 height 8
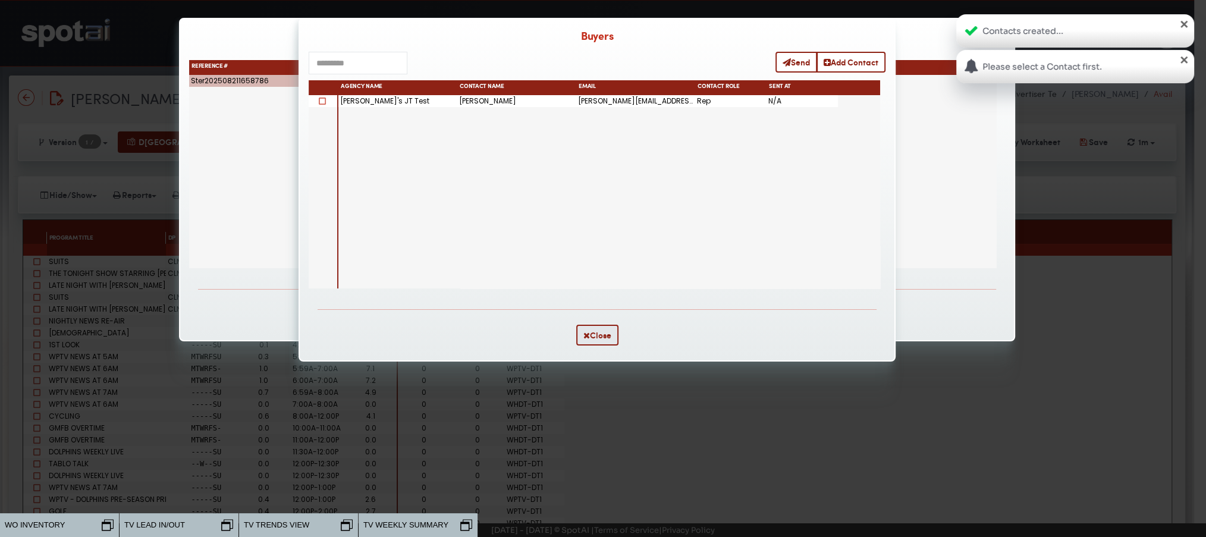
click at [319, 107] on span at bounding box center [319, 102] width 18 height 10
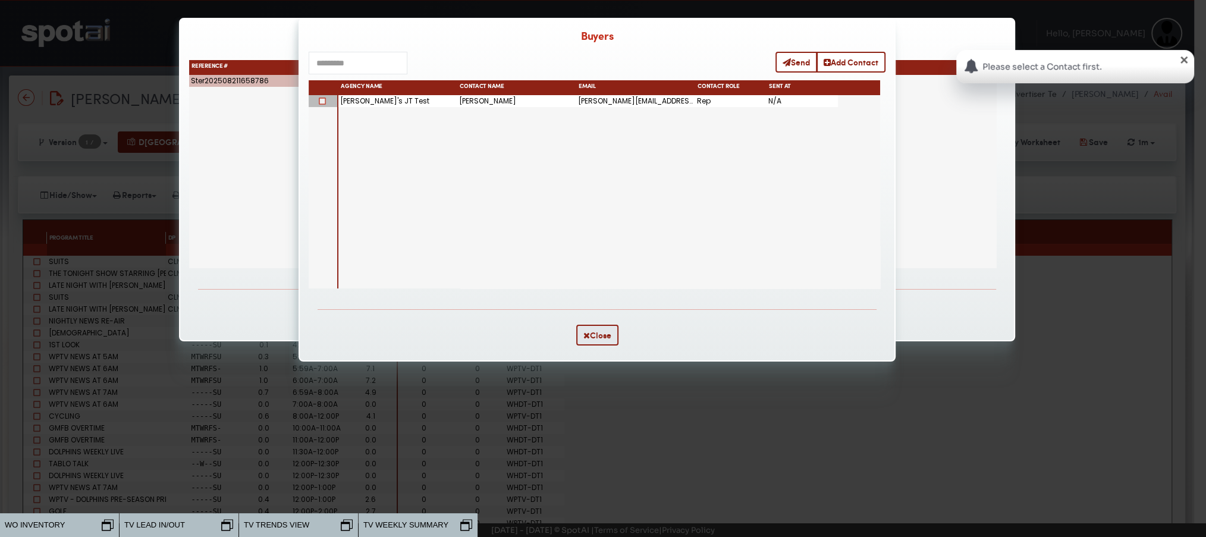
click at [319, 102] on span at bounding box center [322, 101] width 7 height 7
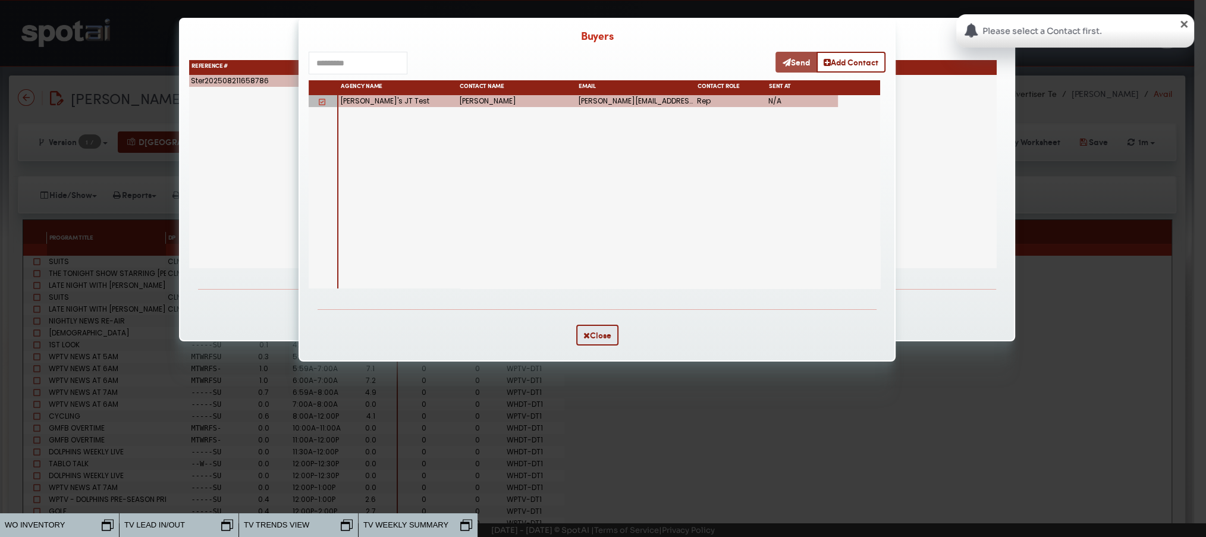
click at [783, 62] on icon "button" at bounding box center [787, 62] width 8 height 8
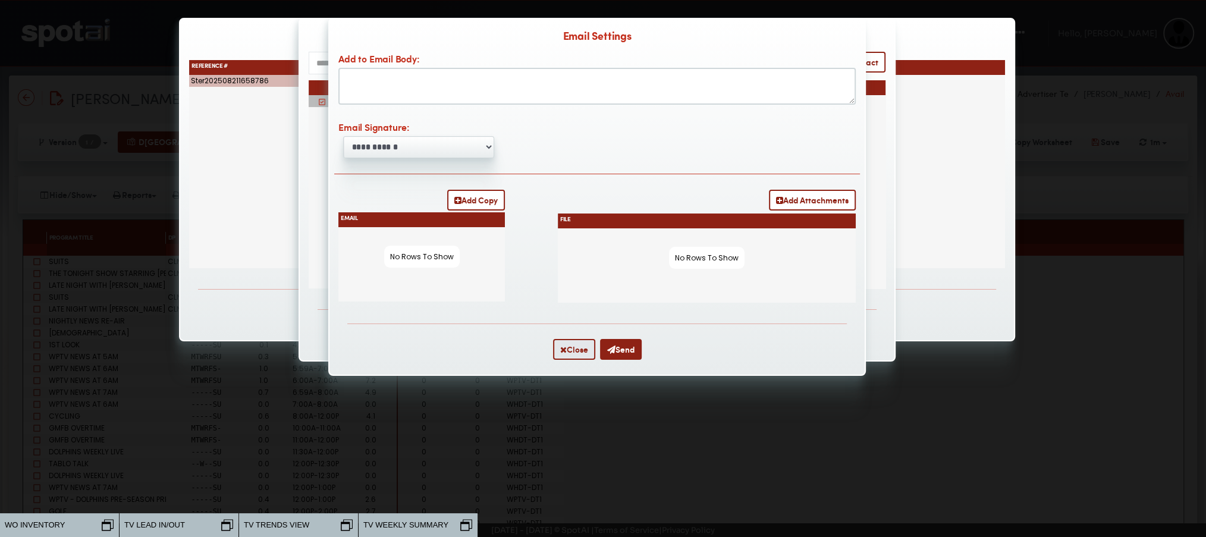
click at [456, 91] on textarea "Add to Email Body:" at bounding box center [596, 86] width 517 height 37
type textarea "**********"
click at [397, 148] on select "**********" at bounding box center [418, 147] width 151 height 22
select select "**********"
click at [343, 137] on select "**********" at bounding box center [418, 147] width 151 height 22
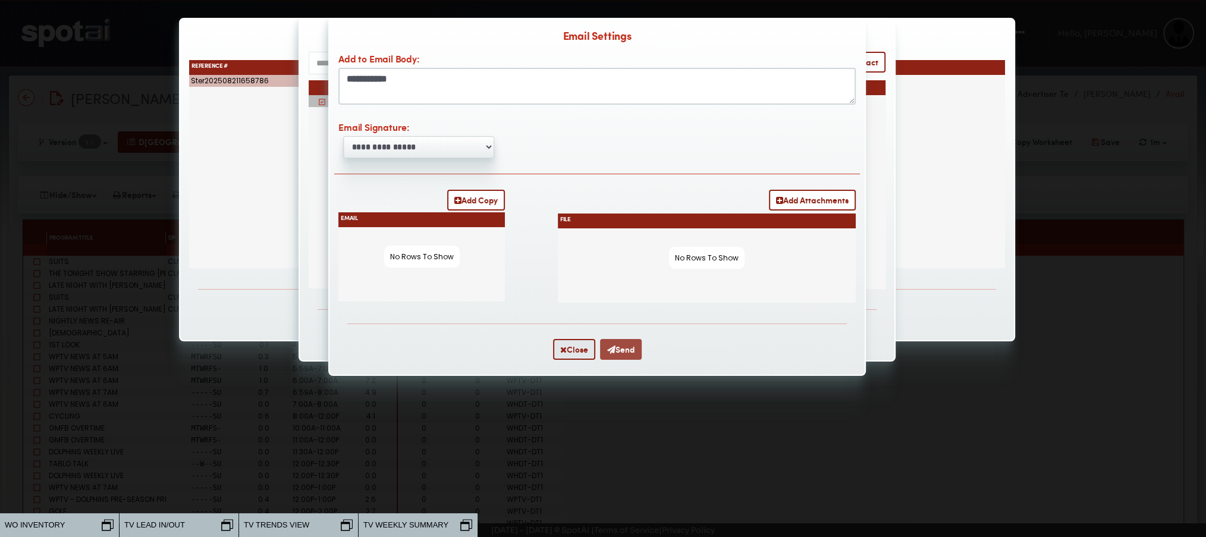
click at [627, 348] on button "Send" at bounding box center [621, 349] width 42 height 21
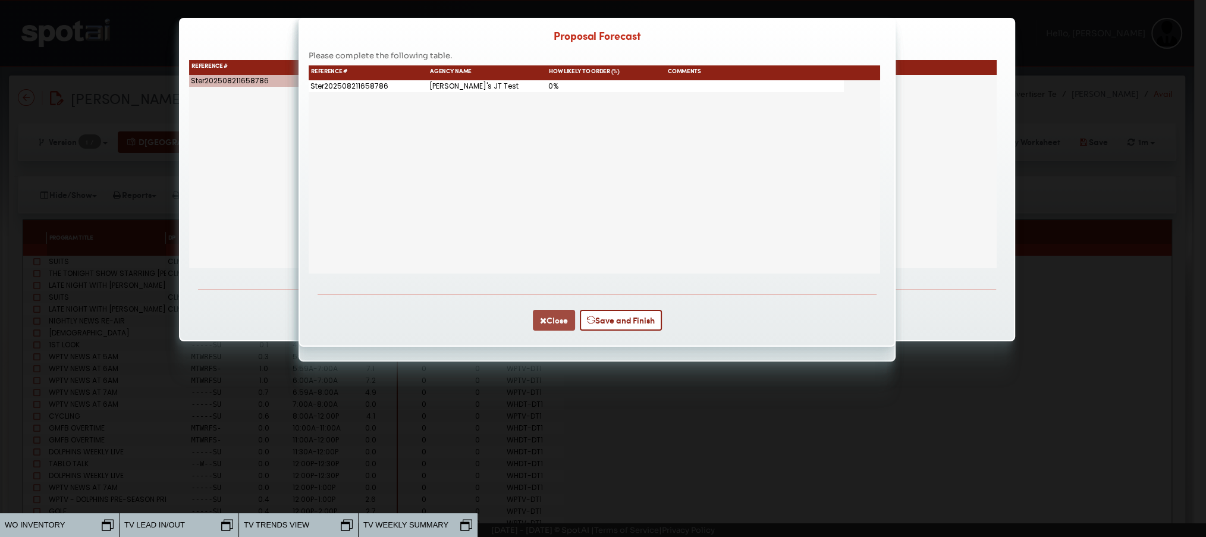
click at [552, 331] on button "Close" at bounding box center [554, 320] width 42 height 21
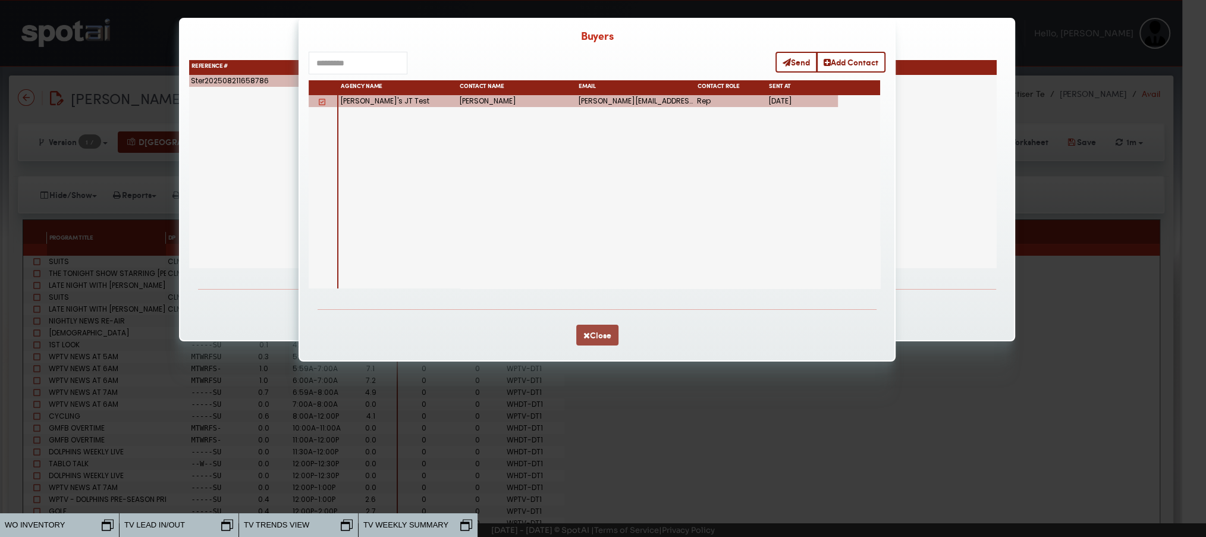
click at [595, 337] on button "Close" at bounding box center [597, 335] width 42 height 21
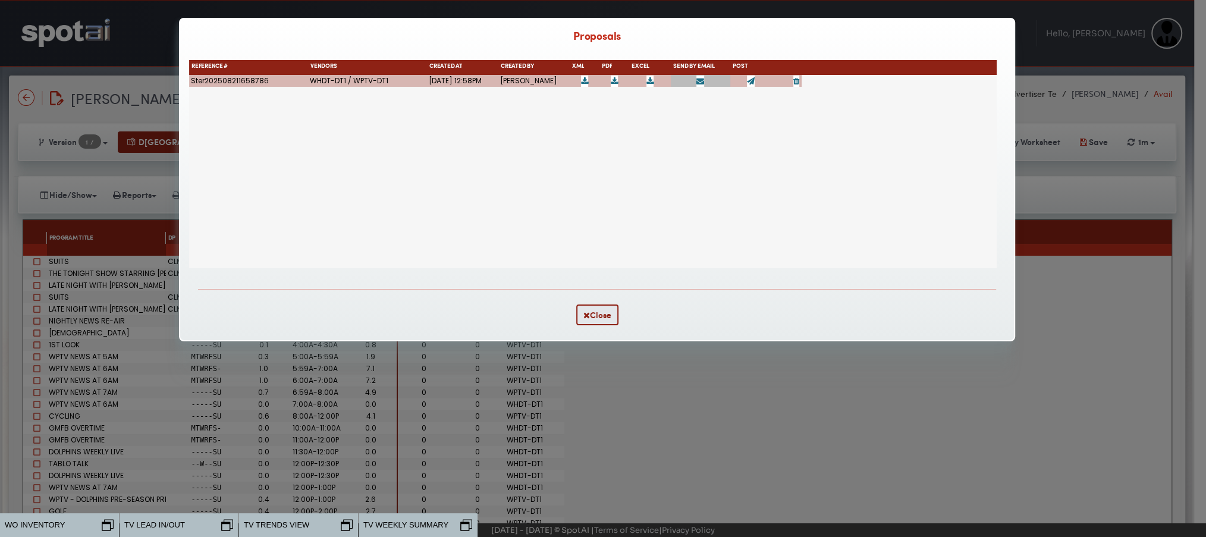
click at [661, 216] on div "WHDT-DT1 / WPTV-DT1 Aug 21, 2025 12:58PM Jen Williams Ster202508211658786" at bounding box center [593, 171] width 808 height 193
click at [747, 83] on icon at bounding box center [751, 81] width 8 height 8
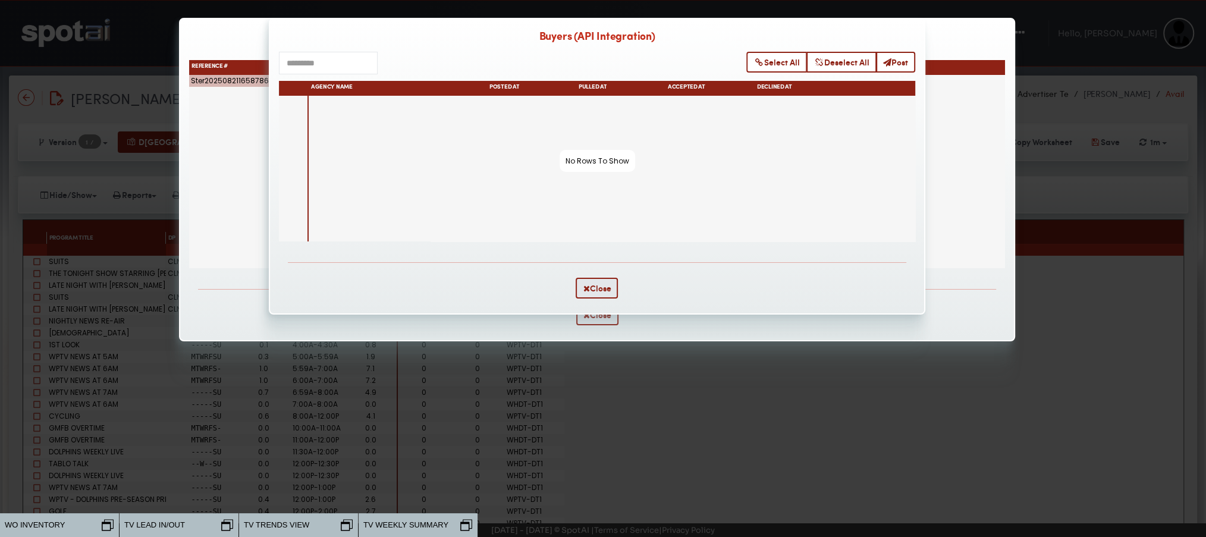
drag, startPoint x: 523, startPoint y: 40, endPoint x: 686, endPoint y: 34, distance: 163.0
click at [686, 34] on div "Buyers (API Integration)" at bounding box center [597, 31] width 654 height 24
click at [891, 66] on button "Post" at bounding box center [895, 62] width 39 height 21
click at [589, 290] on button "Close" at bounding box center [597, 288] width 42 height 21
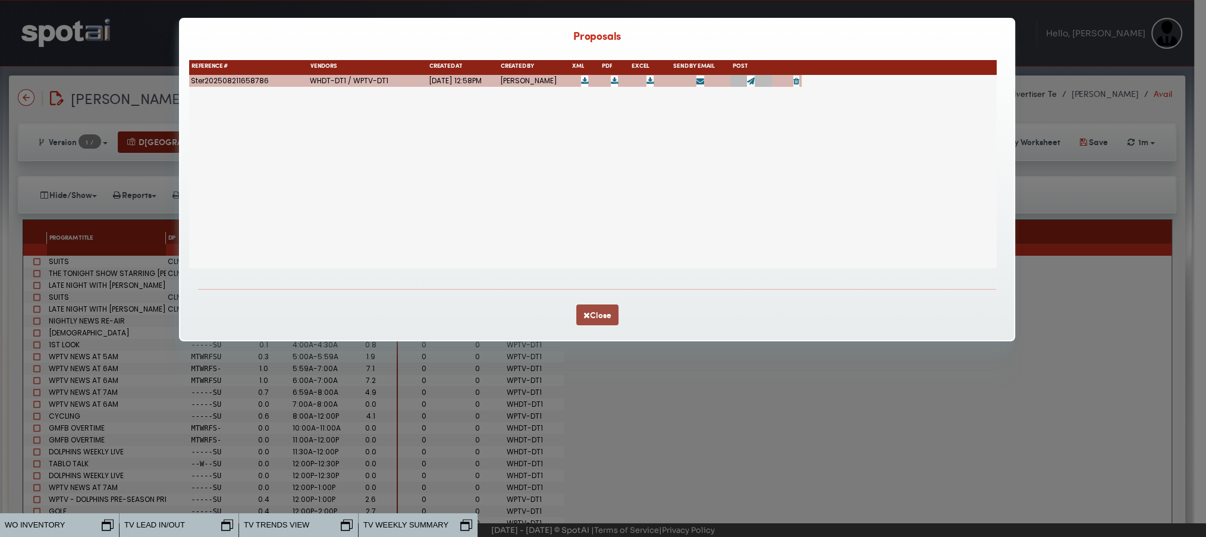
click at [604, 322] on button "Close" at bounding box center [597, 314] width 42 height 21
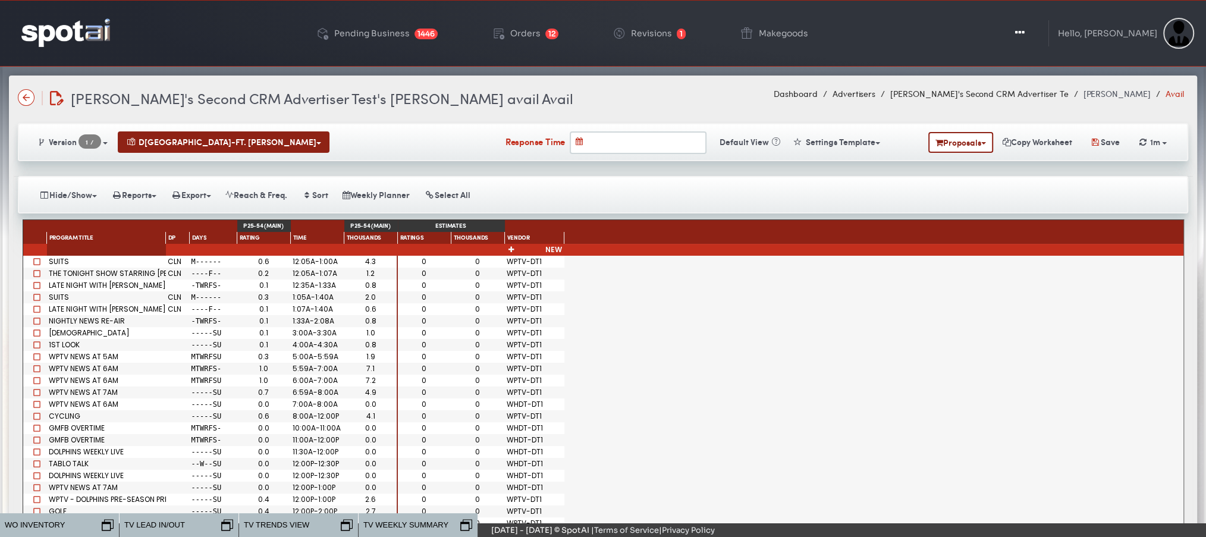
click at [385, 252] on div at bounding box center [371, 250] width 54 height 12
click at [379, 268] on div "1.2" at bounding box center [371, 274] width 54 height 12
click at [357, 323] on div "0.8" at bounding box center [371, 321] width 54 height 12
click at [386, 18] on link "Pending Business 1446" at bounding box center [377, 33] width 142 height 52
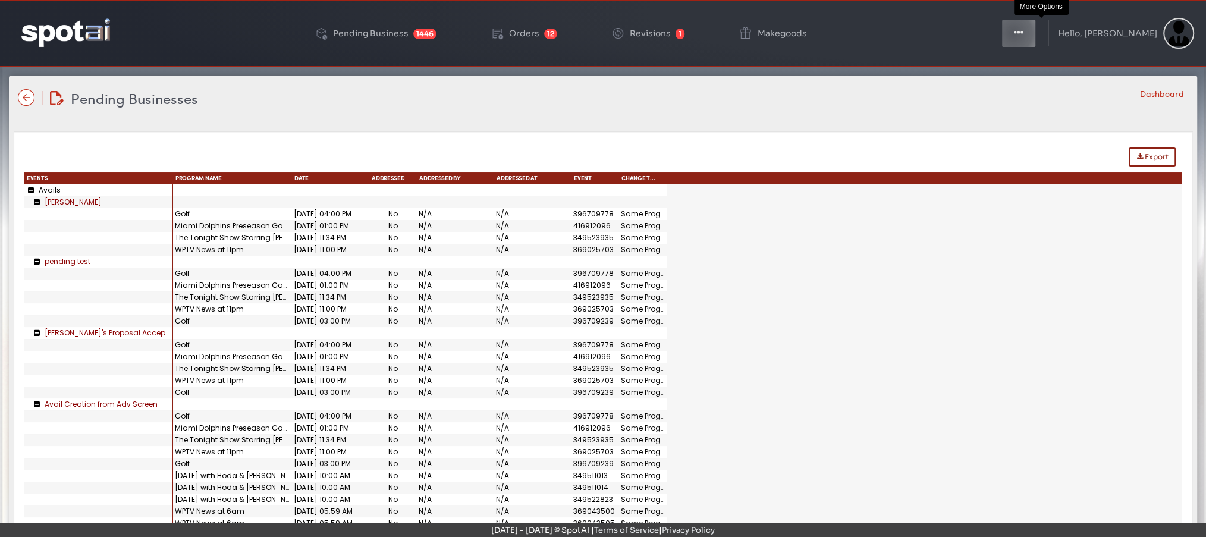
click at [1034, 33] on button "Toggle Dropdown" at bounding box center [1019, 33] width 36 height 30
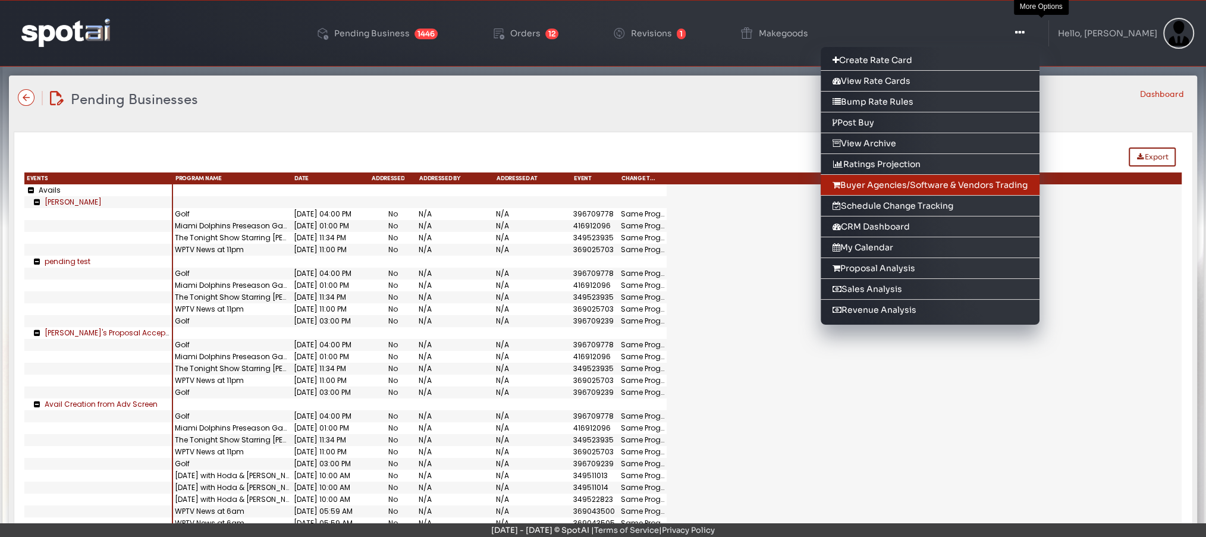
click at [986, 183] on link "Buyer Agencies/Software & Vendors Trading" at bounding box center [930, 185] width 219 height 21
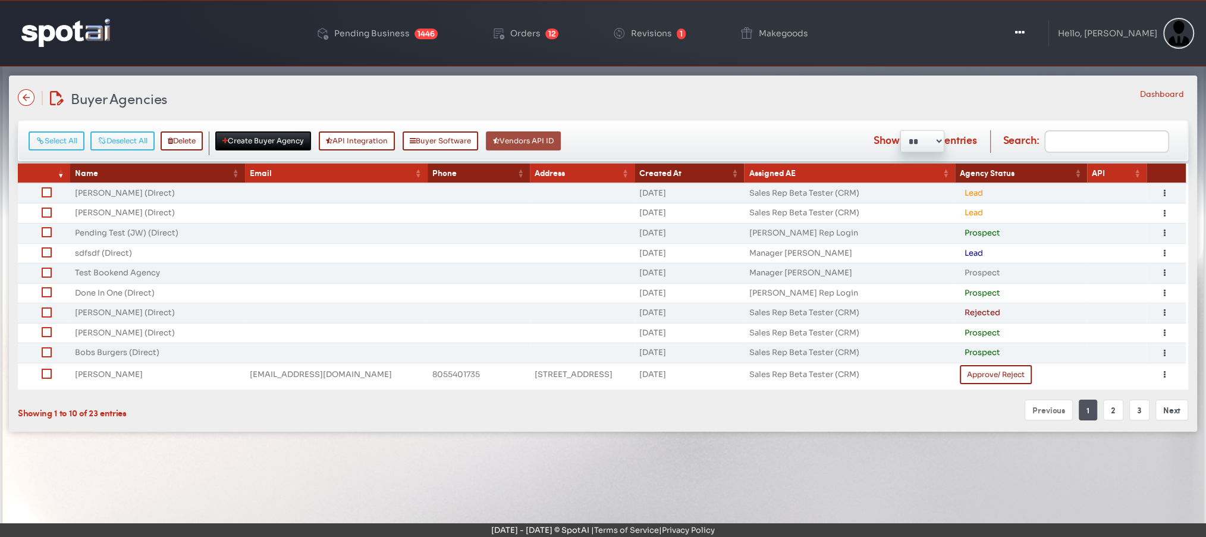
click at [538, 140] on button "Vendors API ID" at bounding box center [523, 140] width 75 height 19
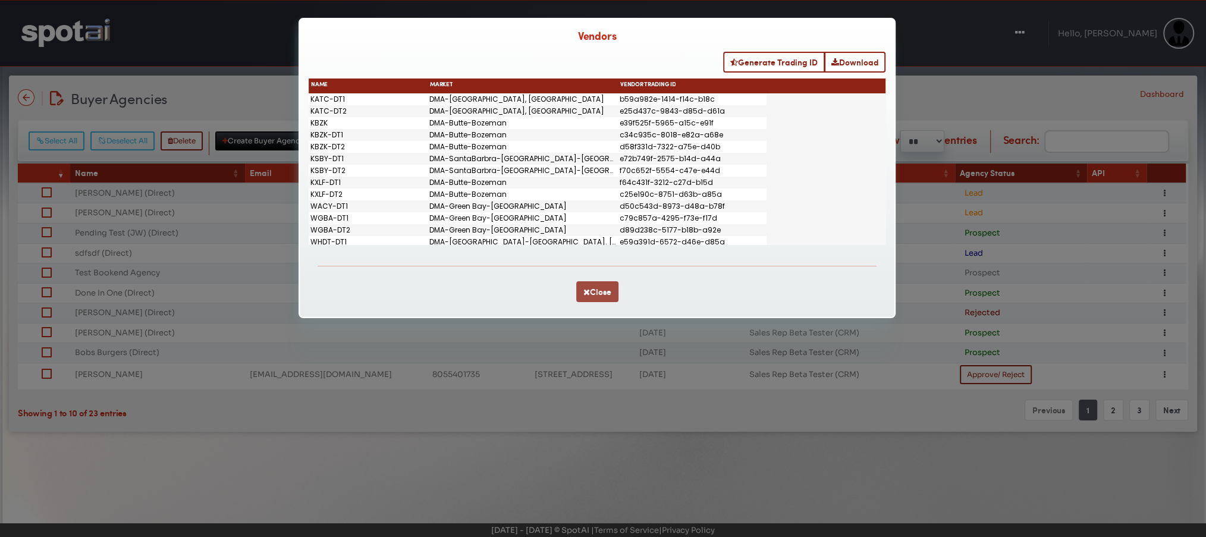
click at [593, 290] on button "Close" at bounding box center [597, 291] width 42 height 21
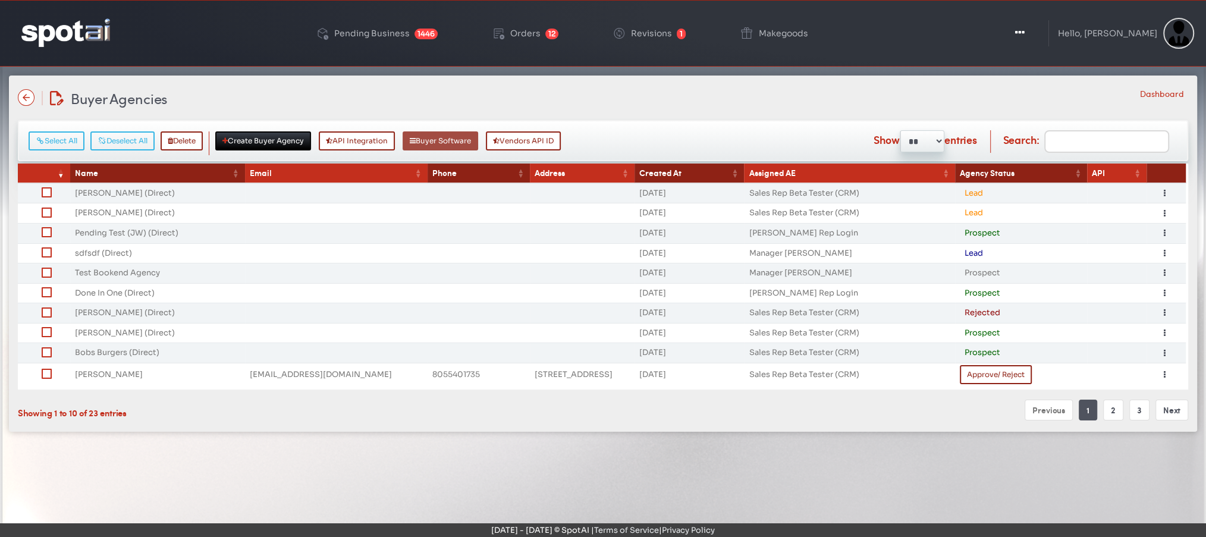
click at [463, 140] on button "Buyer Software" at bounding box center [441, 140] width 76 height 19
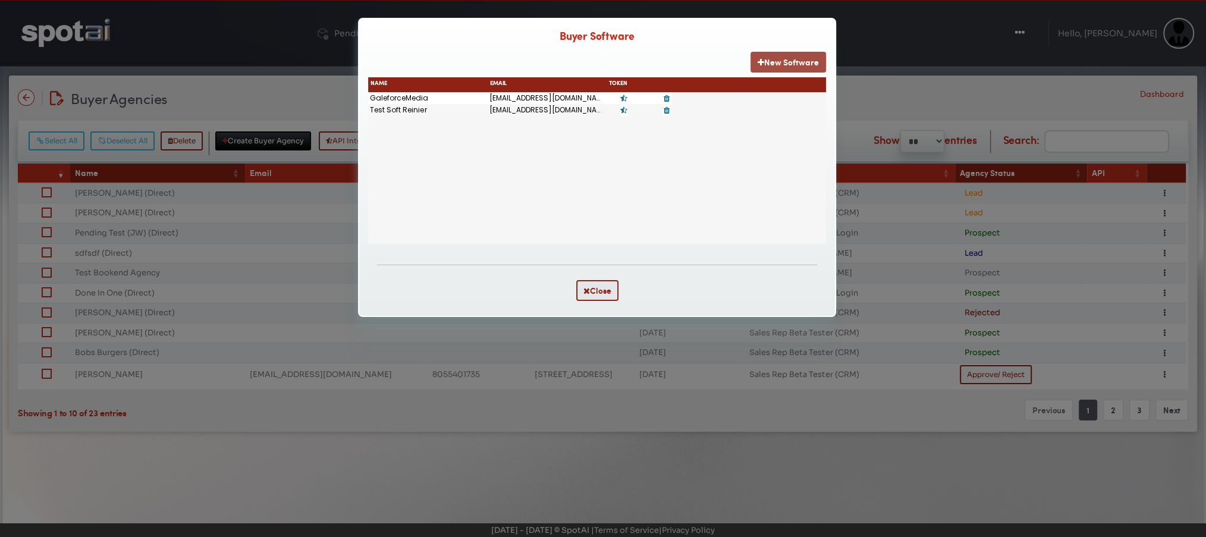
click at [781, 65] on button "New Software" at bounding box center [788, 62] width 76 height 21
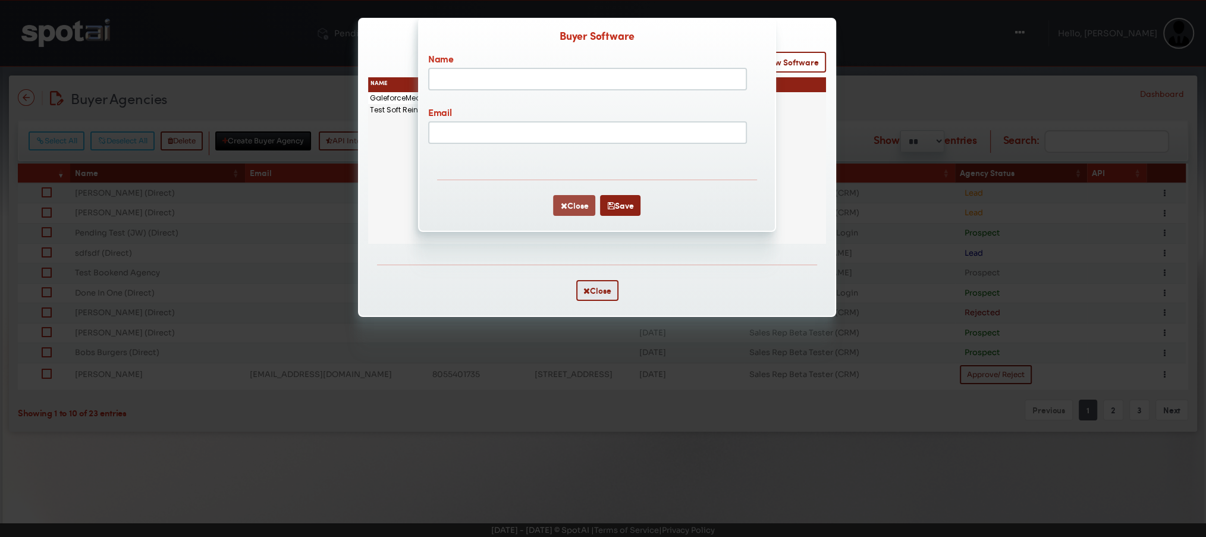
click at [563, 209] on icon "button" at bounding box center [563, 206] width 7 height 8
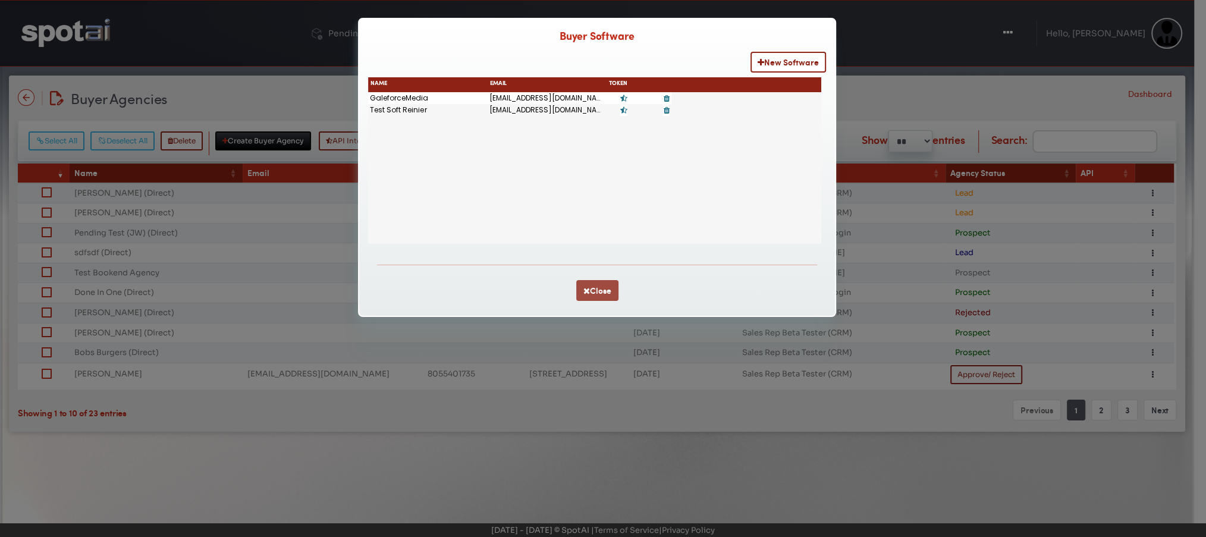
click at [598, 291] on button "Close" at bounding box center [597, 290] width 42 height 21
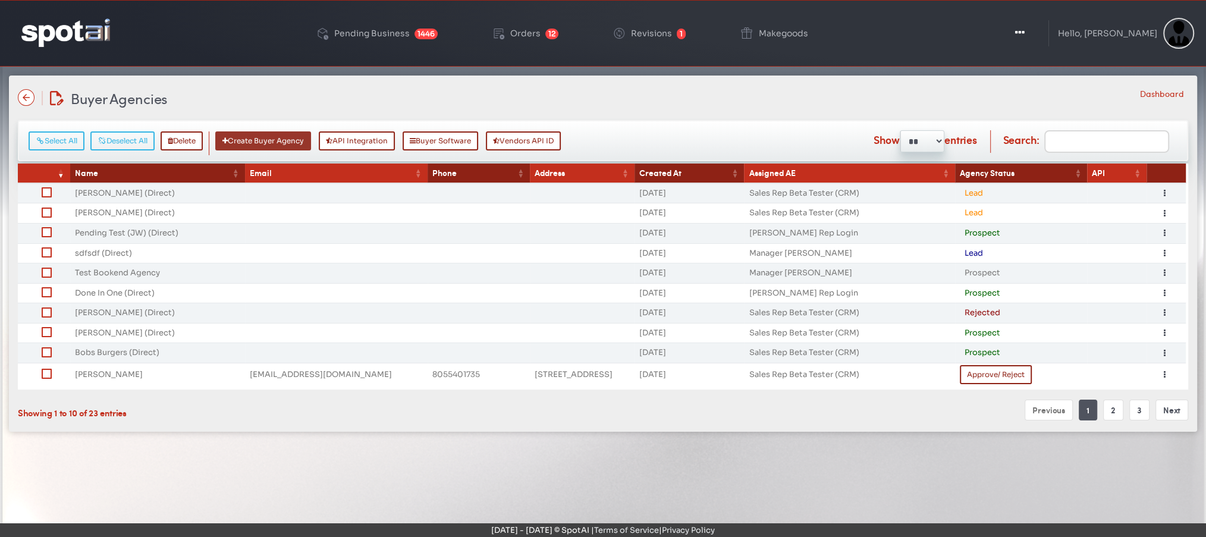
click at [259, 144] on button "Create Buyer Agency" at bounding box center [263, 140] width 96 height 19
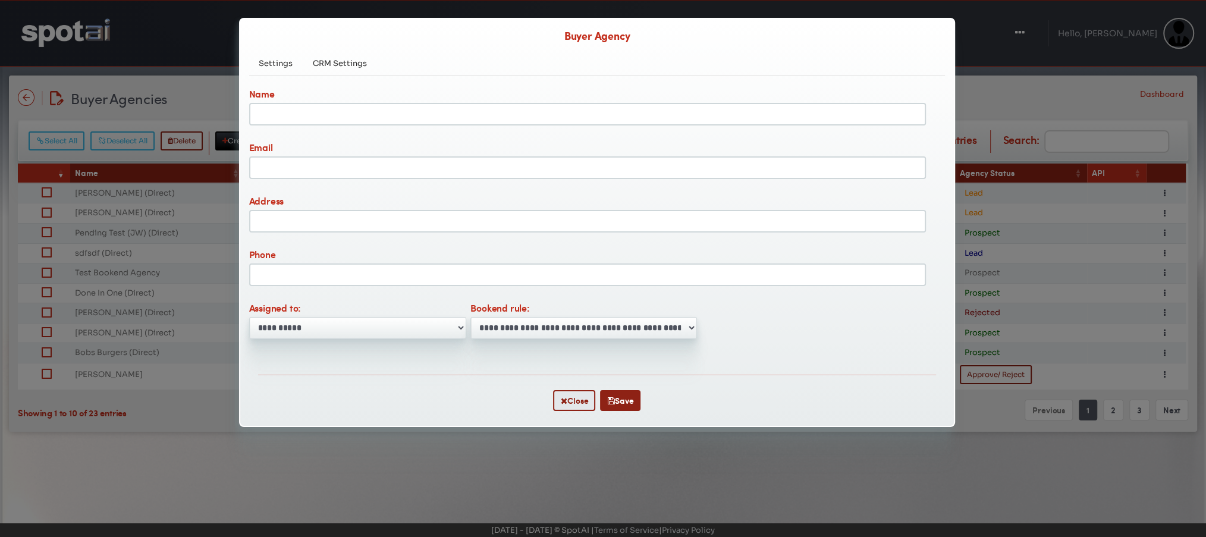
click at [414, 123] on input "Name" at bounding box center [587, 114] width 677 height 23
click at [581, 400] on button "Close" at bounding box center [574, 400] width 42 height 21
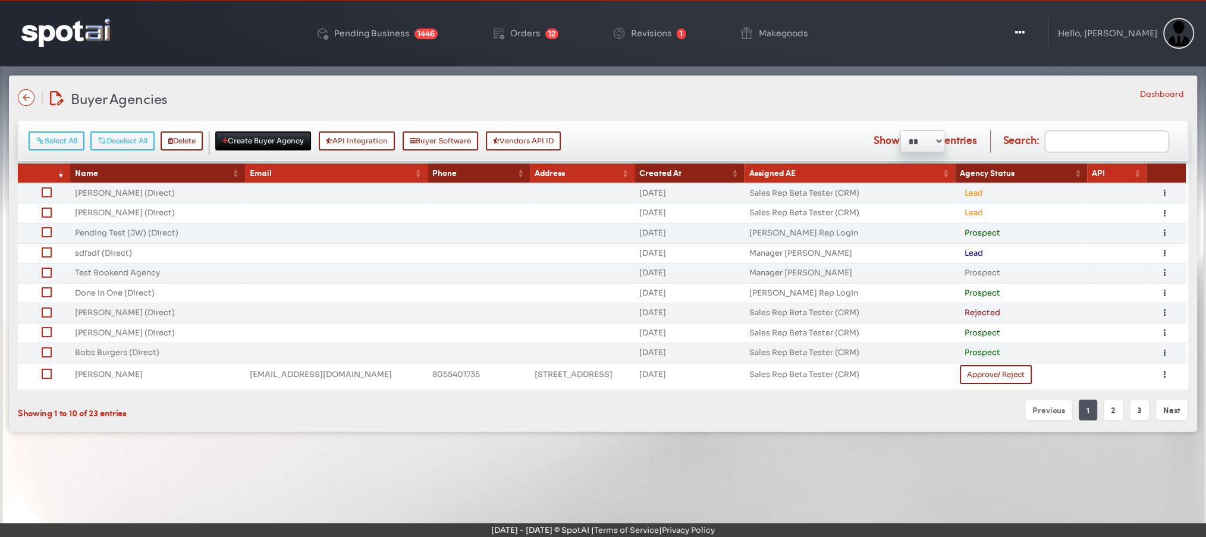
click at [60, 51] on div at bounding box center [66, 33] width 108 height 39
click at [51, 34] on img at bounding box center [65, 32] width 89 height 28
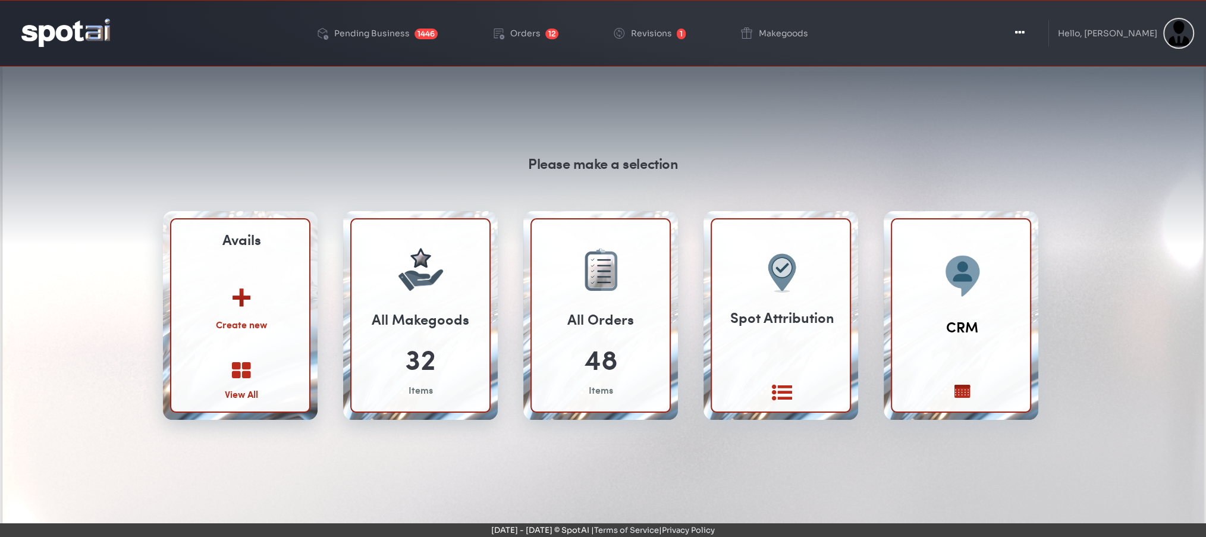
click at [239, 384] on link "View All" at bounding box center [241, 381] width 33 height 40
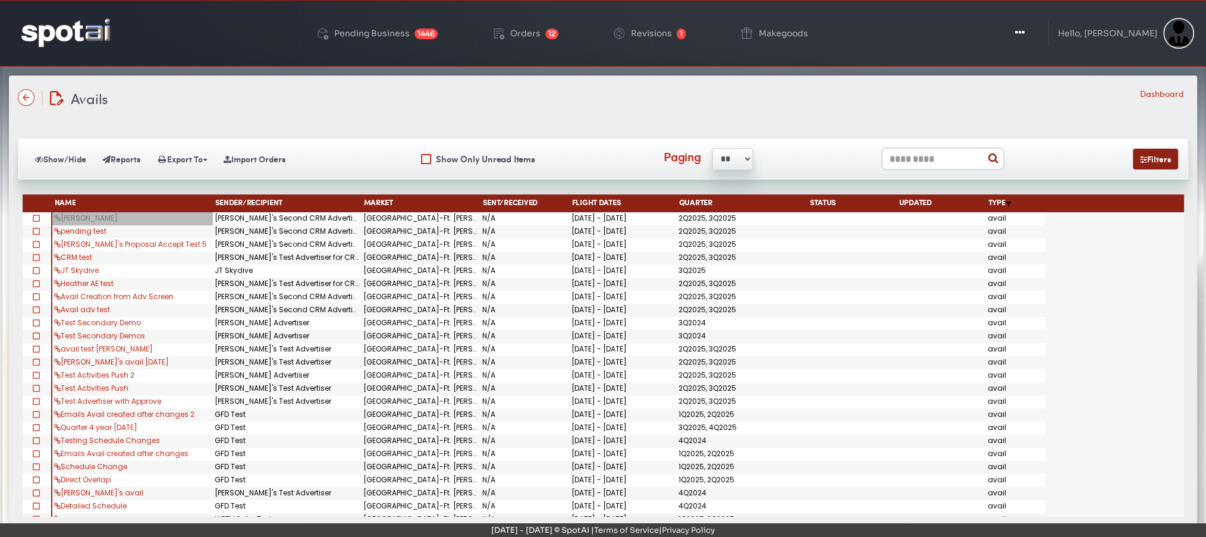
click at [68, 214] on link "[PERSON_NAME]" at bounding box center [86, 218] width 64 height 10
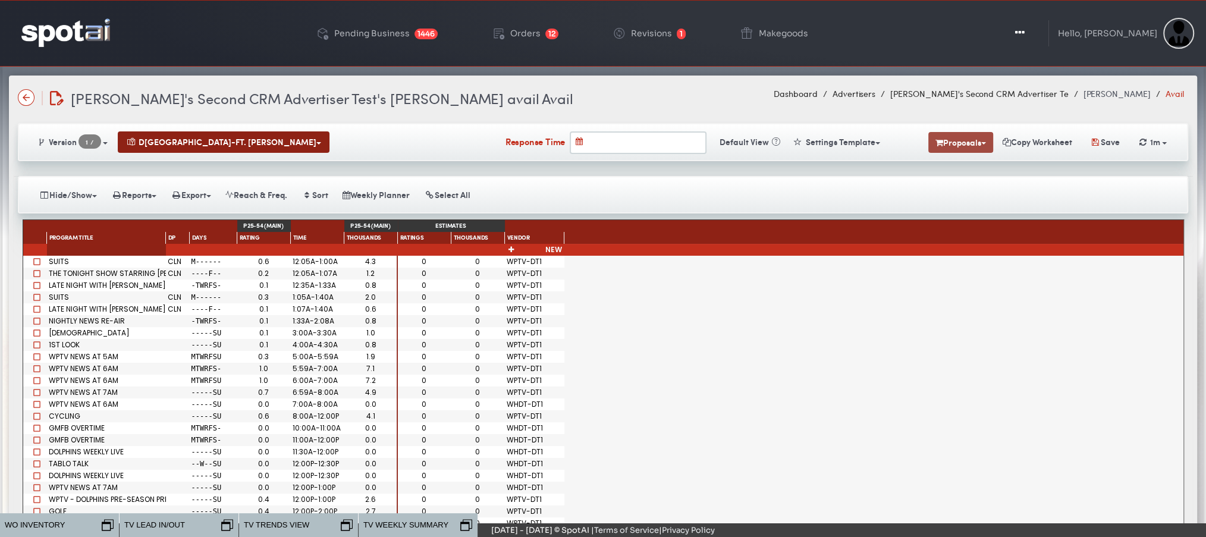
click at [965, 142] on button "Proposals" at bounding box center [960, 142] width 65 height 21
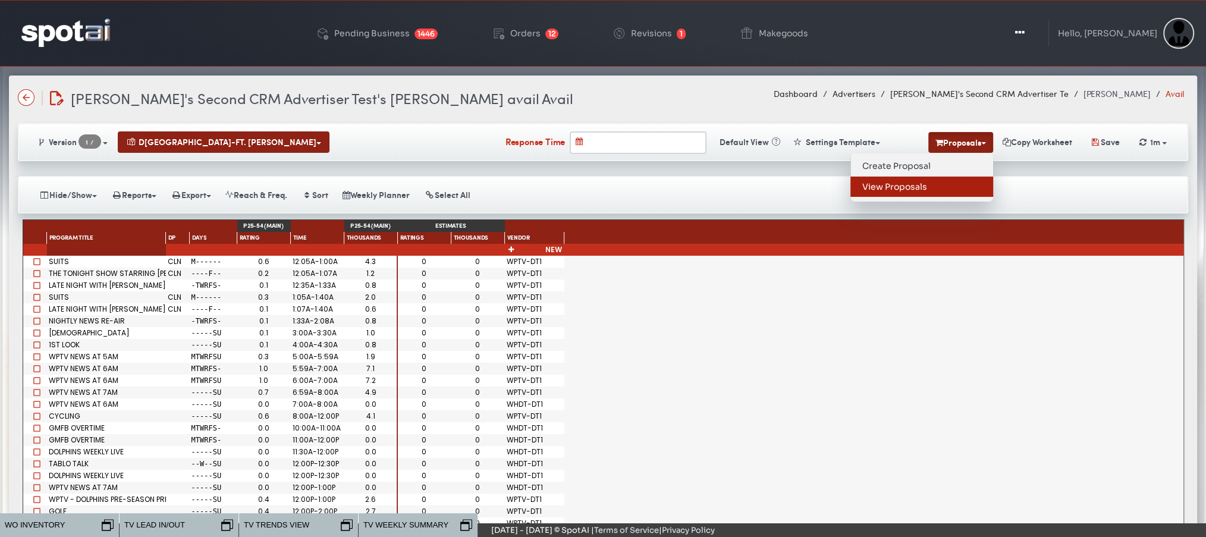
click at [894, 182] on link "View Proposals" at bounding box center [921, 187] width 143 height 20
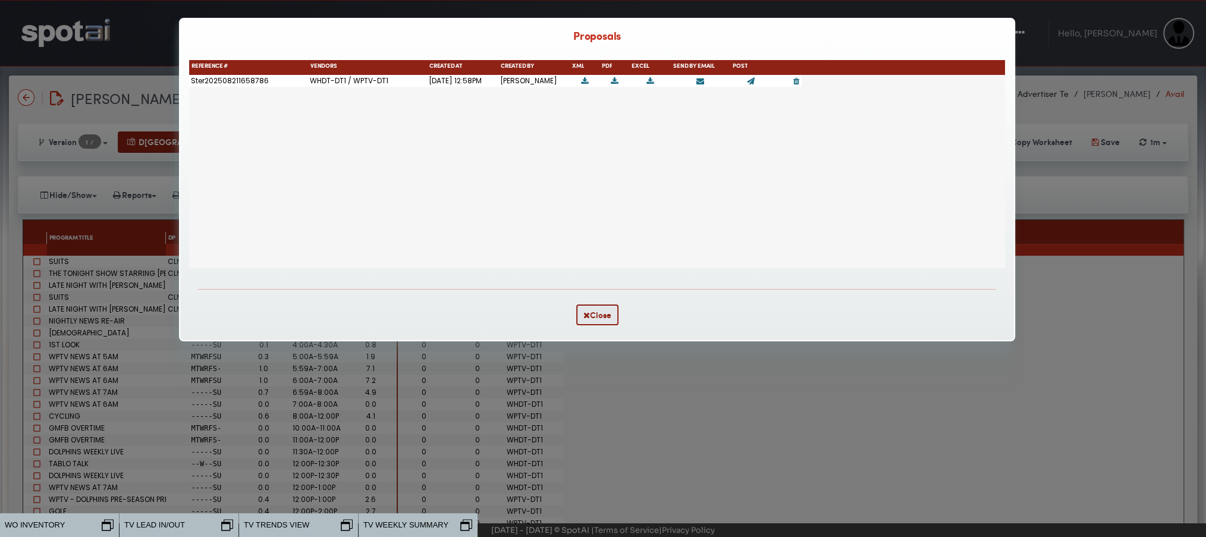
click at [595, 118] on div "WHDT-DT1 / WPTV-DT1 [DATE] 12:58PM [PERSON_NAME] Ster202508211658786" at bounding box center [597, 171] width 816 height 193
click at [752, 85] on icon at bounding box center [751, 81] width 8 height 8
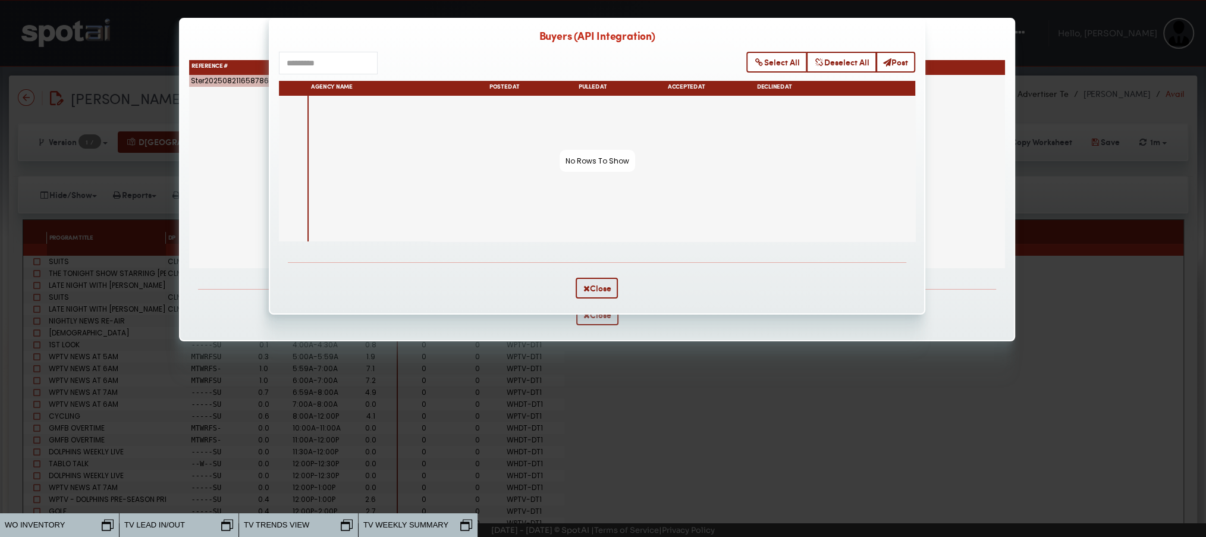
click at [309, 107] on div at bounding box center [612, 169] width 607 height 146
click at [899, 65] on button "Post" at bounding box center [895, 62] width 39 height 21
click at [588, 289] on icon "button" at bounding box center [586, 288] width 7 height 8
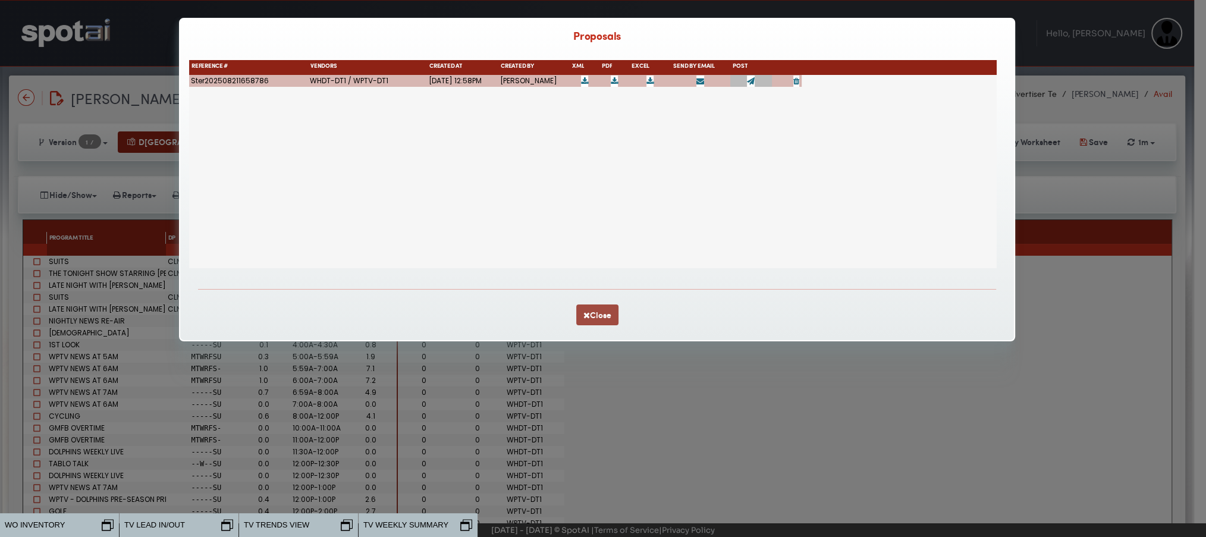
click at [593, 314] on button "Close" at bounding box center [597, 314] width 42 height 21
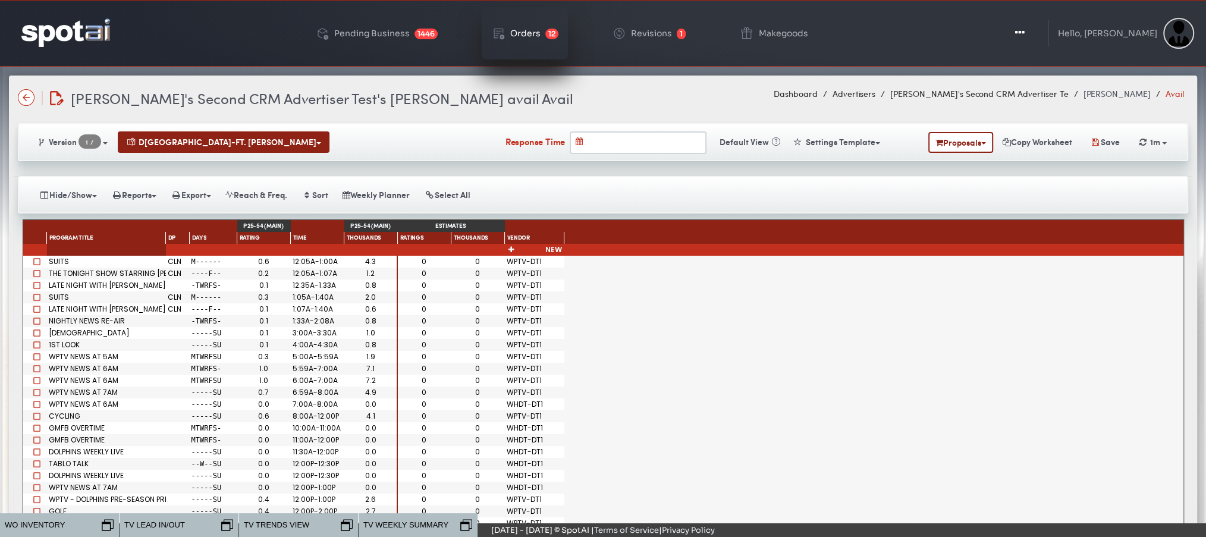
click at [536, 25] on link "Orders 12" at bounding box center [525, 33] width 86 height 52
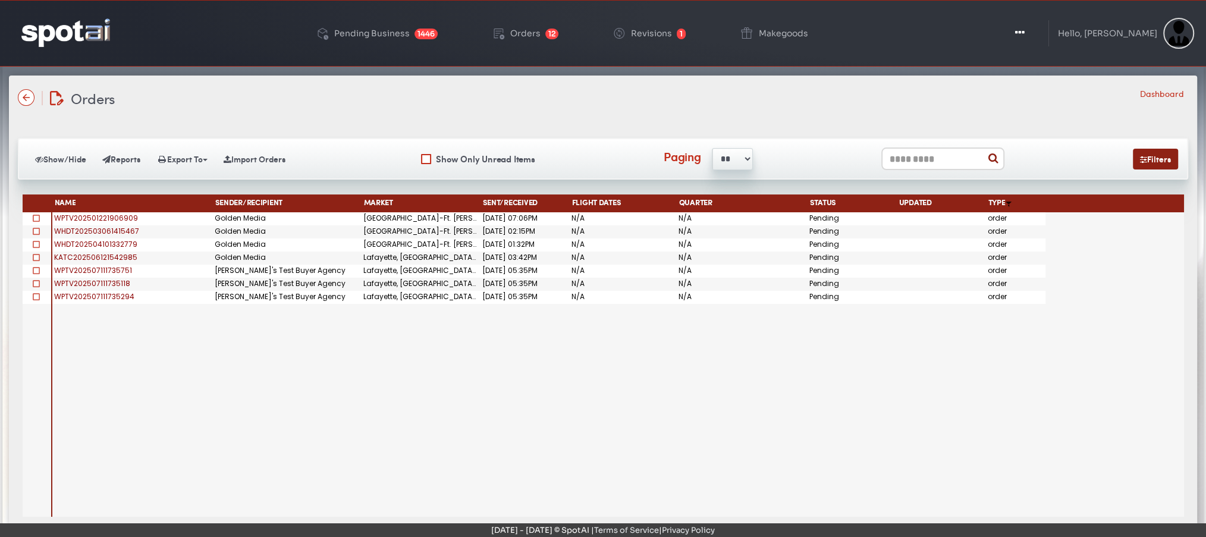
click at [82, 217] on span "WPTV202501221906909" at bounding box center [96, 218] width 84 height 10
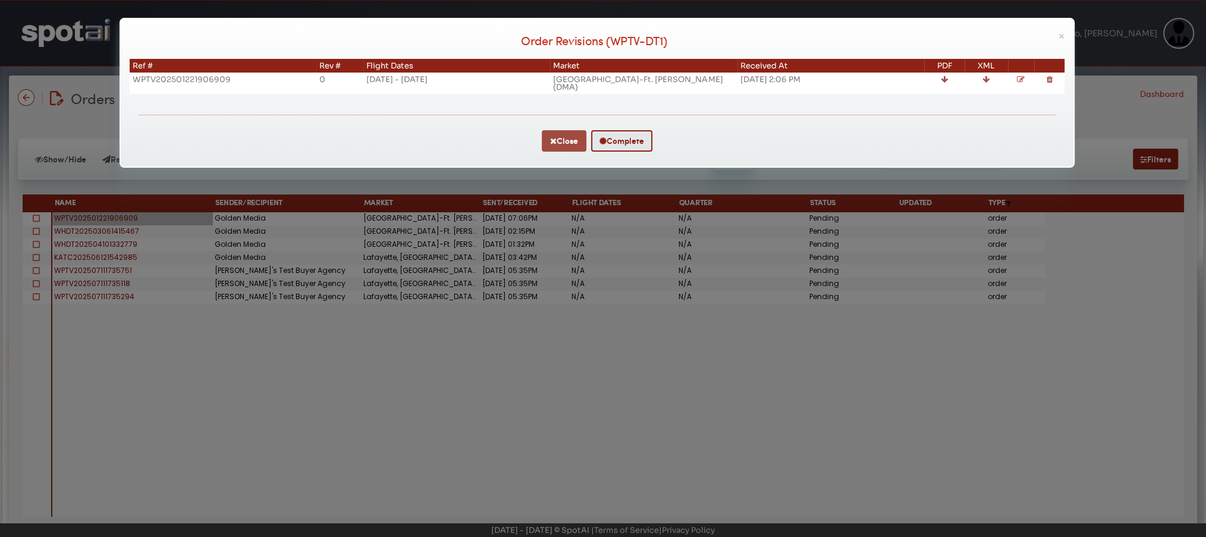
click at [555, 132] on button "Close" at bounding box center [564, 140] width 45 height 21
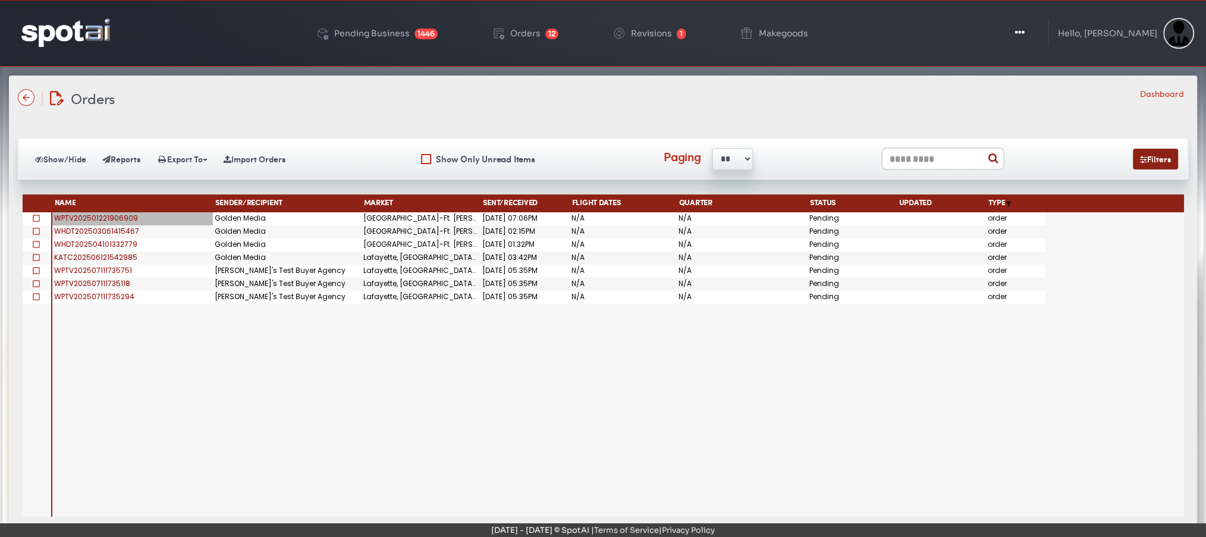
click at [608, 111] on div "Show/Hide Reports Export To Excel CSV PDF Import Orders Show Only Unread Items …" at bounding box center [603, 143] width 1170 height 71
click at [54, 27] on img at bounding box center [65, 32] width 89 height 28
